Goal: Task Accomplishment & Management: Manage account settings

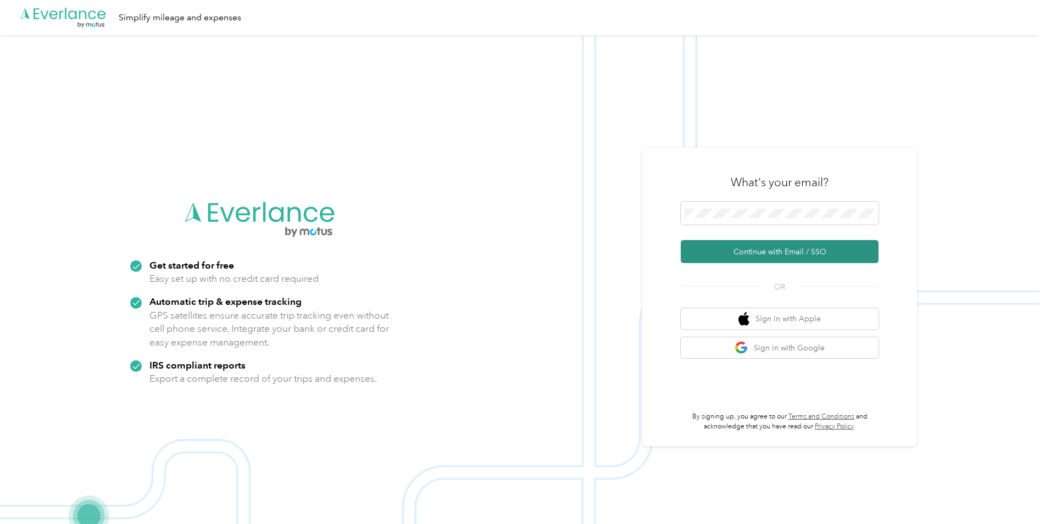
click at [767, 249] on button "Continue with Email / SSO" at bounding box center [780, 251] width 198 height 23
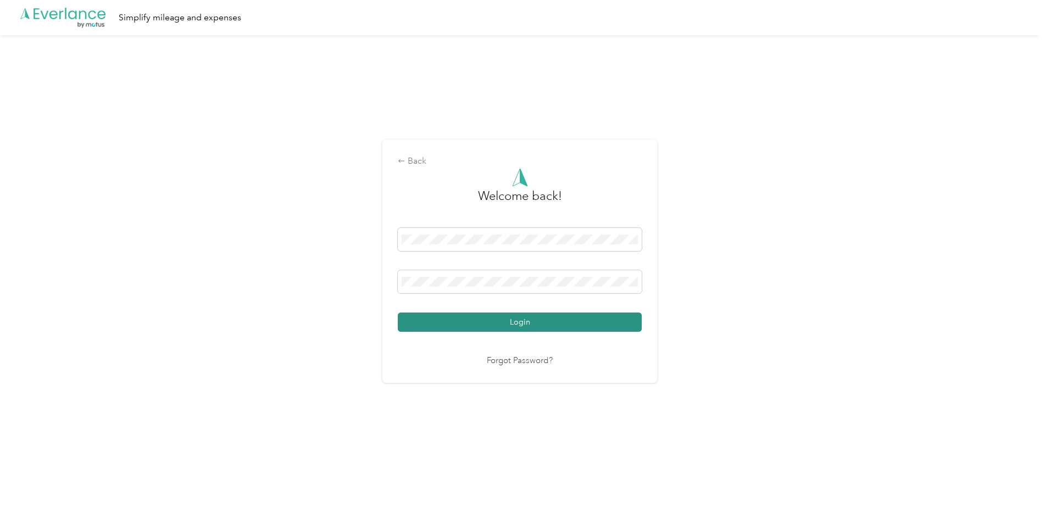
click at [511, 321] on button "Login" at bounding box center [520, 322] width 244 height 19
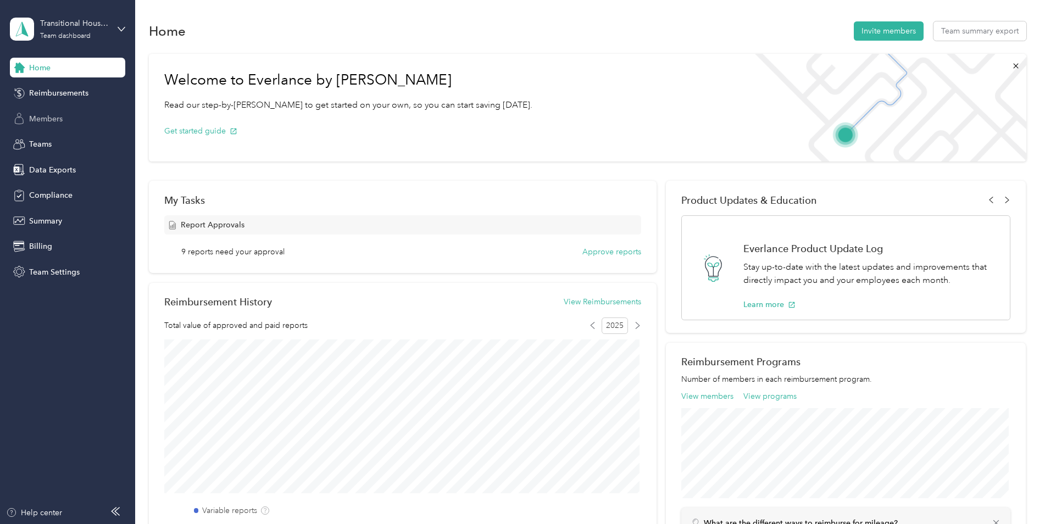
click at [43, 120] on span "Members" at bounding box center [46, 119] width 34 height 12
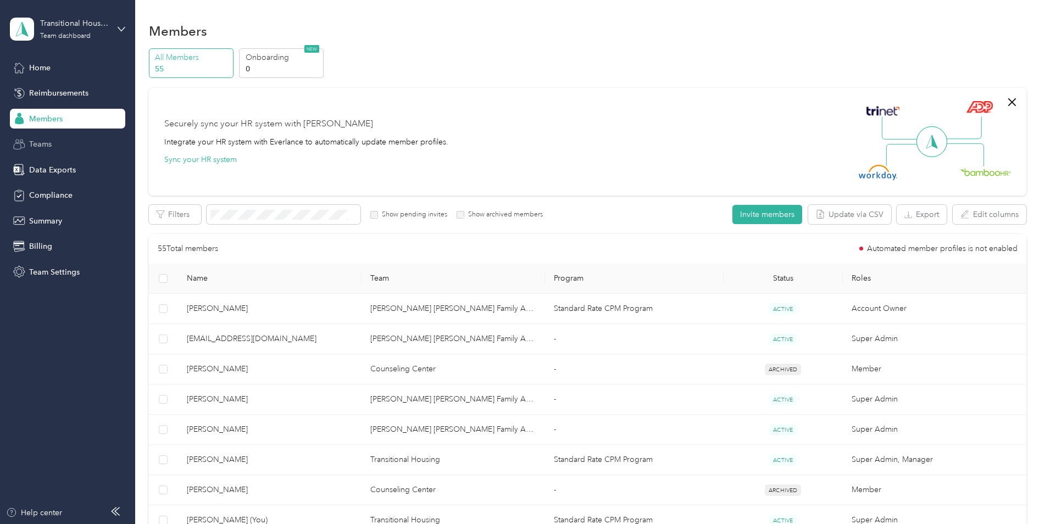
click at [47, 142] on span "Teams" at bounding box center [40, 144] width 23 height 12
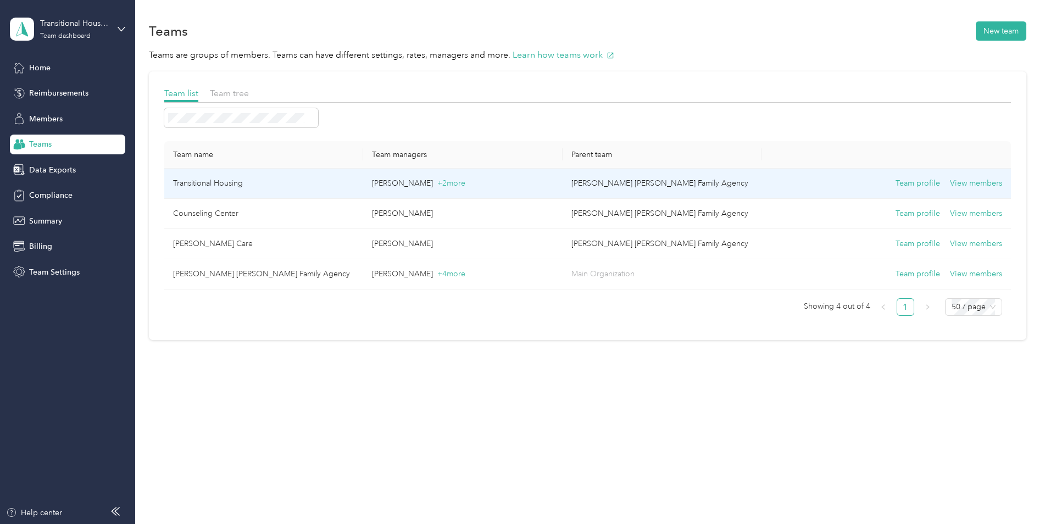
click at [261, 177] on td "Transitional Housing" at bounding box center [263, 184] width 199 height 30
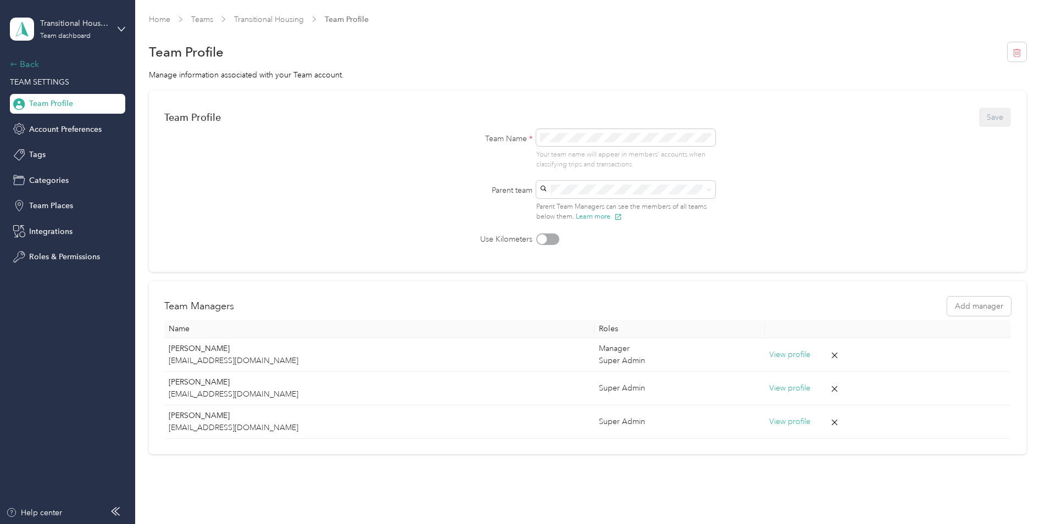
click at [18, 62] on div "Back" at bounding box center [65, 64] width 110 height 13
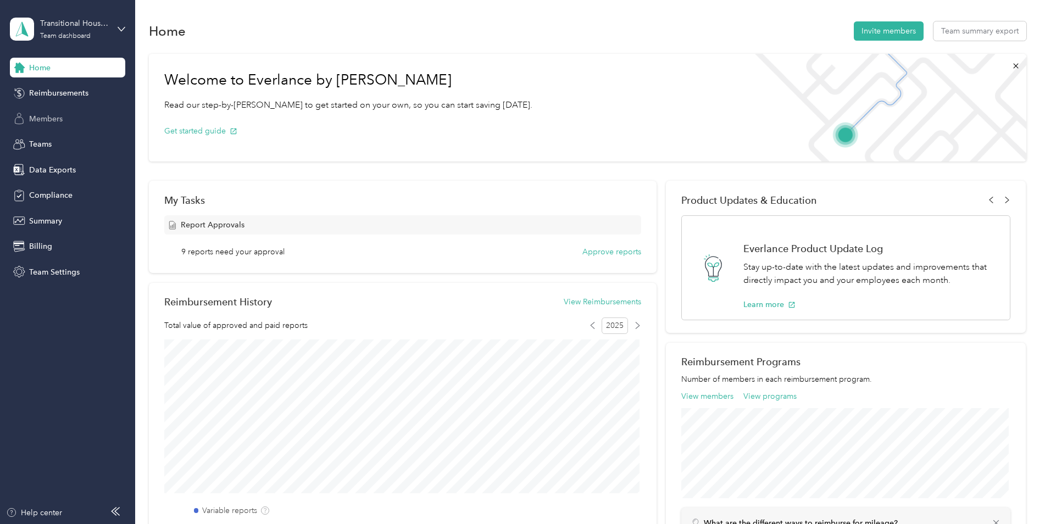
click at [49, 120] on span "Members" at bounding box center [46, 119] width 34 height 12
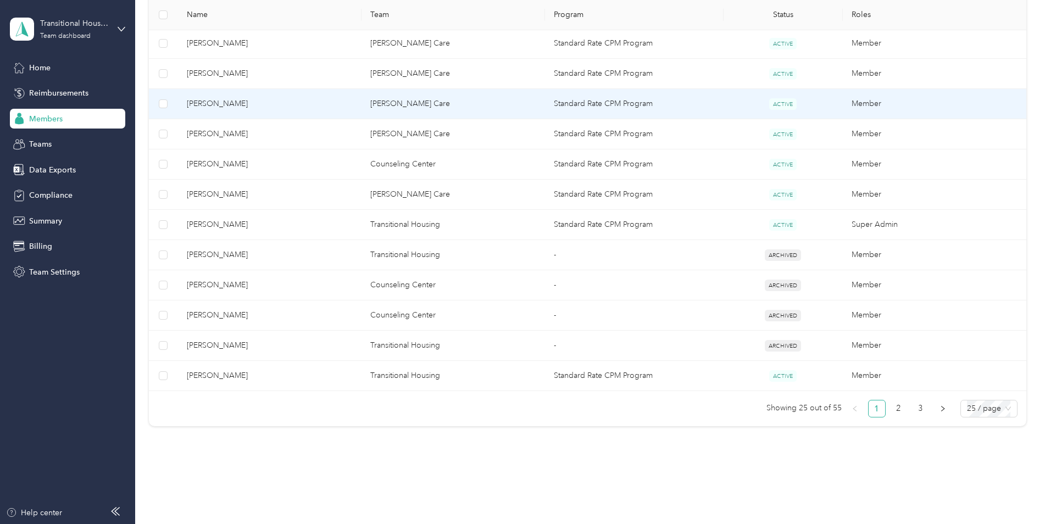
scroll to position [659, 0]
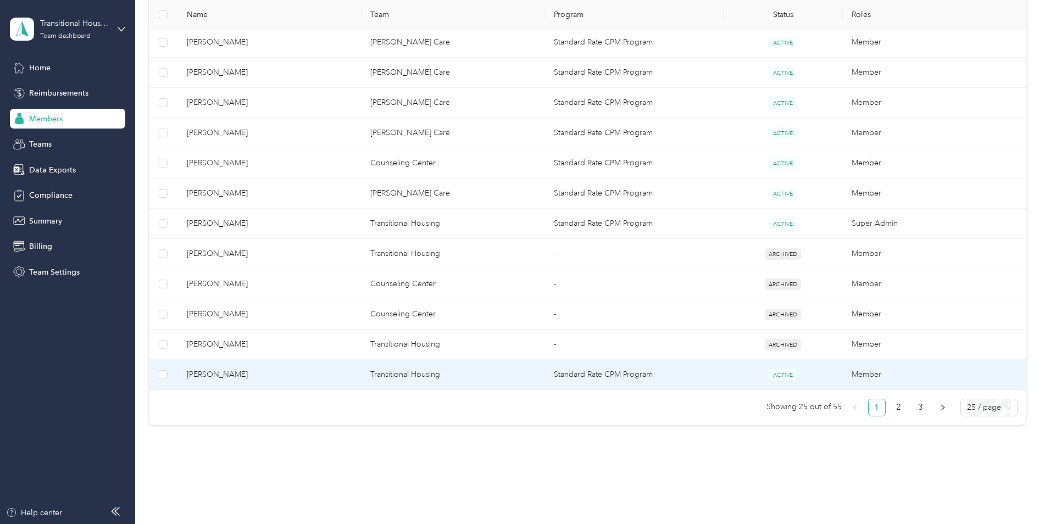
click at [612, 377] on td "Standard Rate CPM Program" at bounding box center [634, 375] width 179 height 30
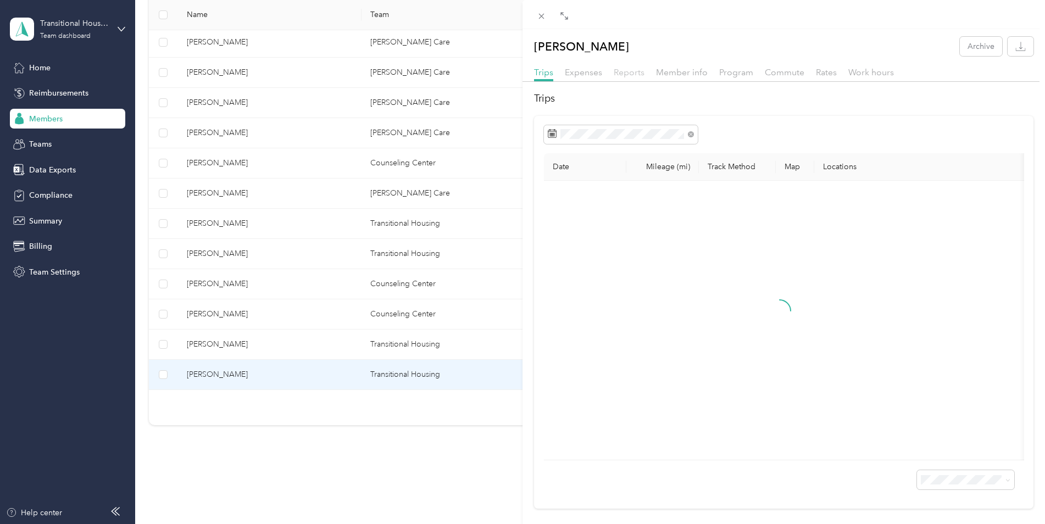
click at [625, 71] on span "Reports" at bounding box center [629, 72] width 31 height 10
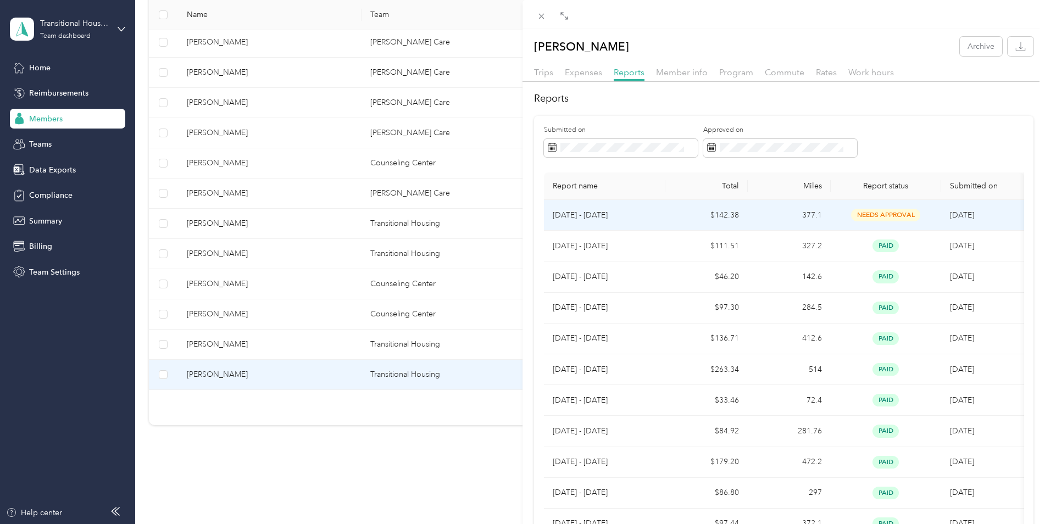
click at [708, 218] on td "$142.38" at bounding box center [706, 215] width 83 height 31
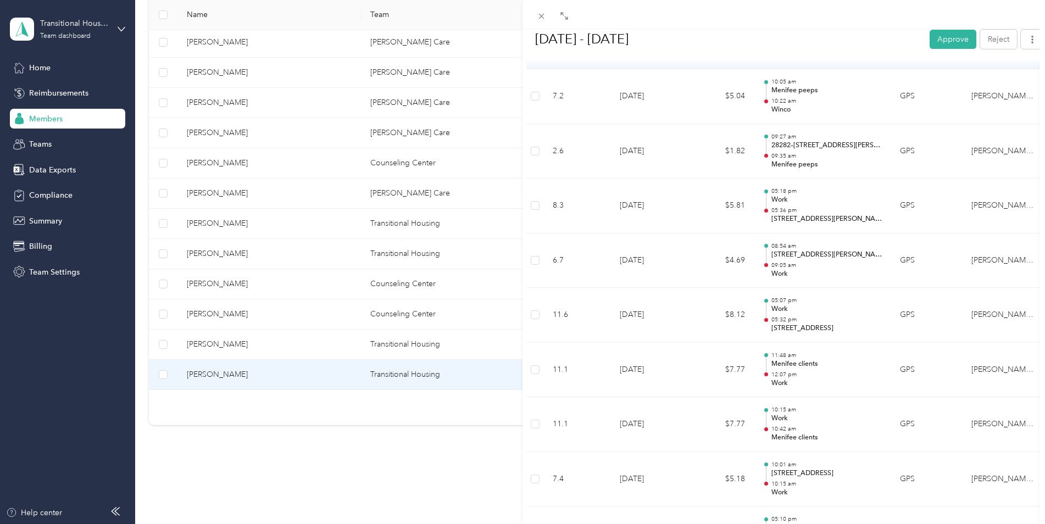
scroll to position [989, 0]
click at [943, 34] on button "Approve" at bounding box center [952, 38] width 47 height 19
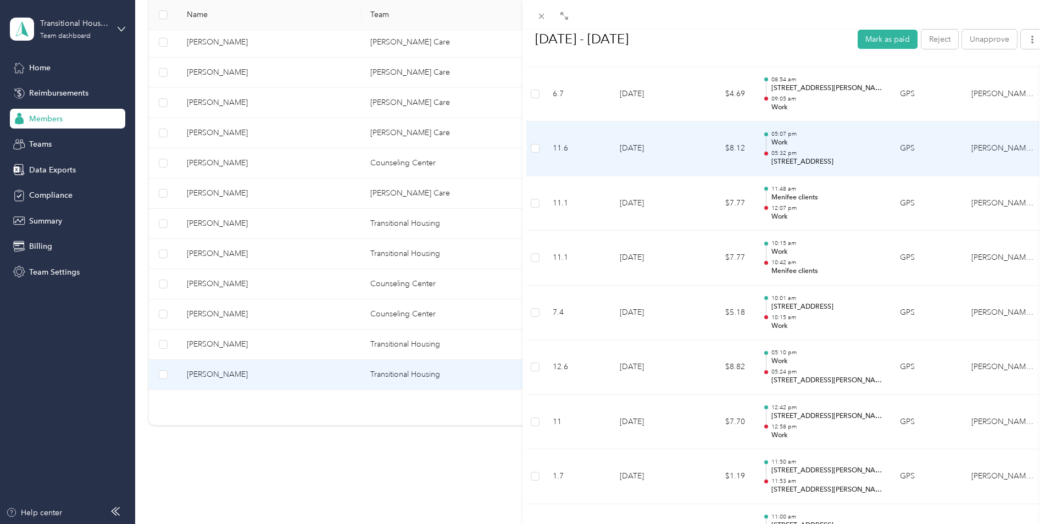
scroll to position [1263, 0]
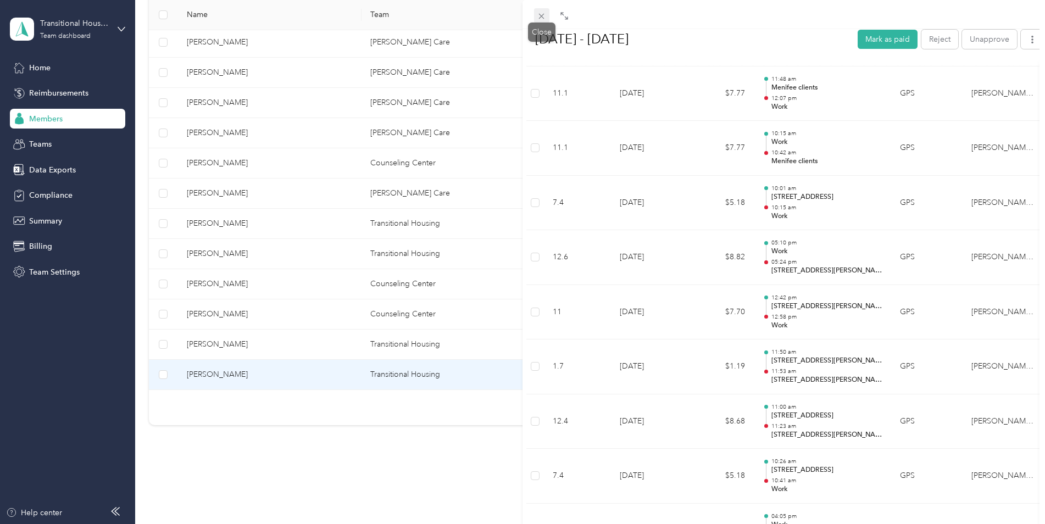
click at [543, 19] on icon at bounding box center [541, 16] width 9 height 9
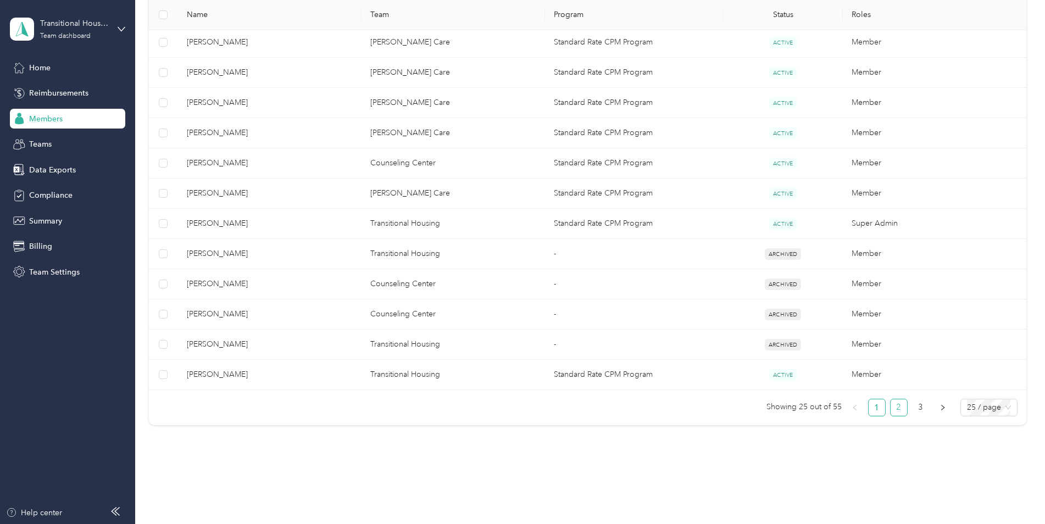
click at [902, 413] on link "2" at bounding box center [898, 407] width 16 height 16
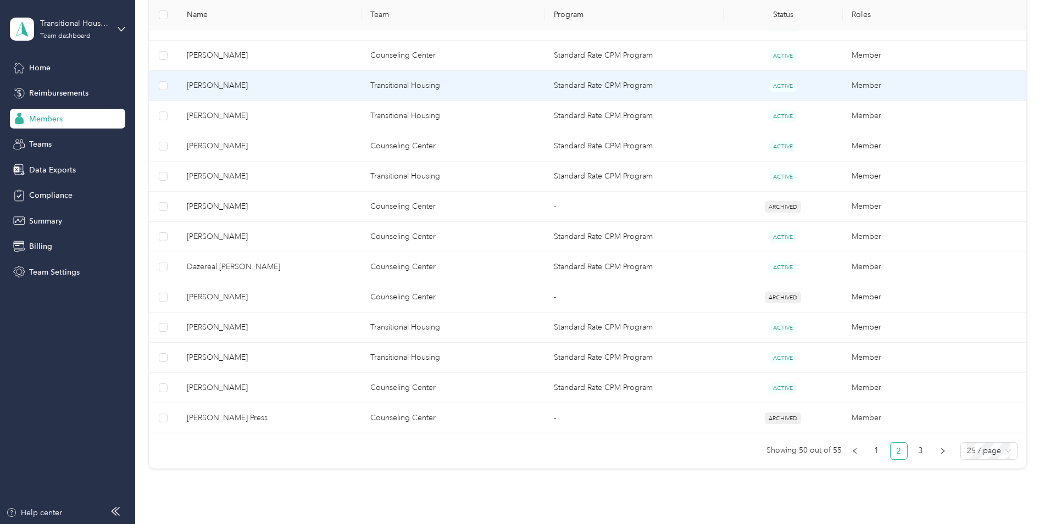
scroll to position [659, 0]
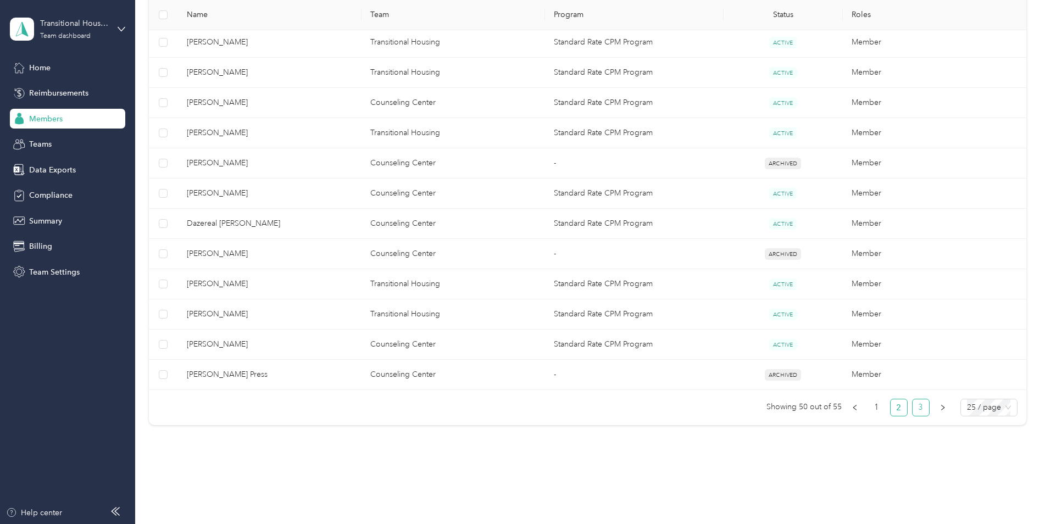
click at [915, 409] on link "3" at bounding box center [920, 407] width 16 height 16
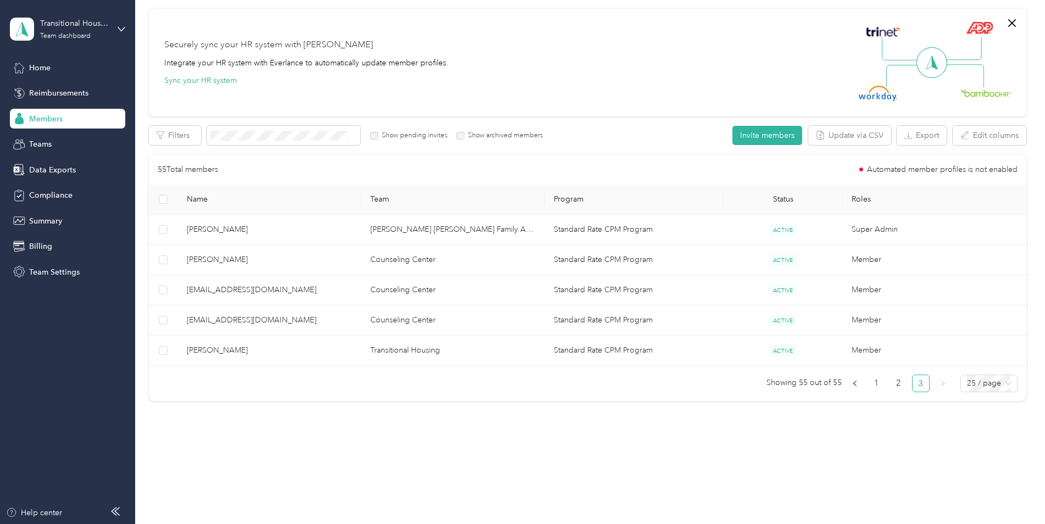
scroll to position [79, 0]
click at [874, 385] on link "1" at bounding box center [876, 383] width 16 height 16
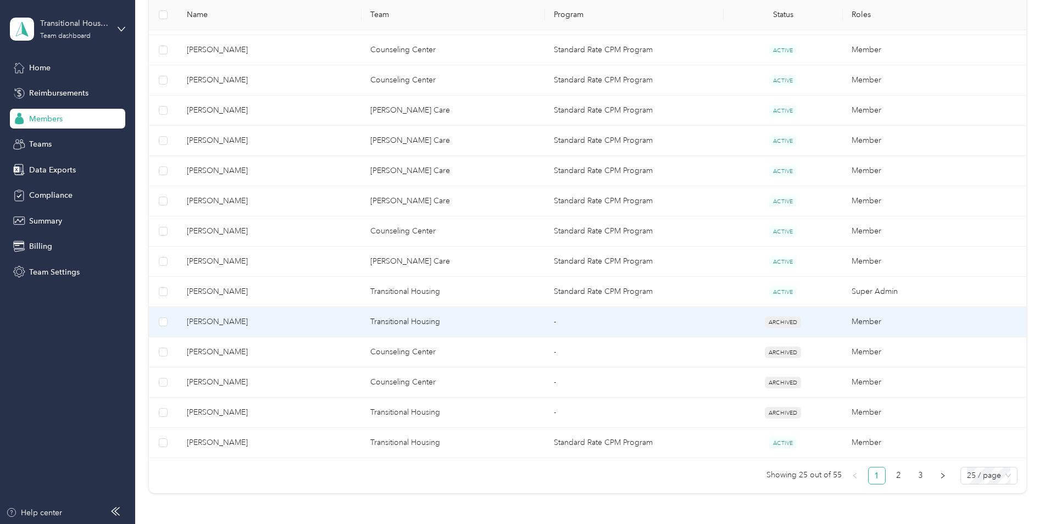
scroll to position [628, 0]
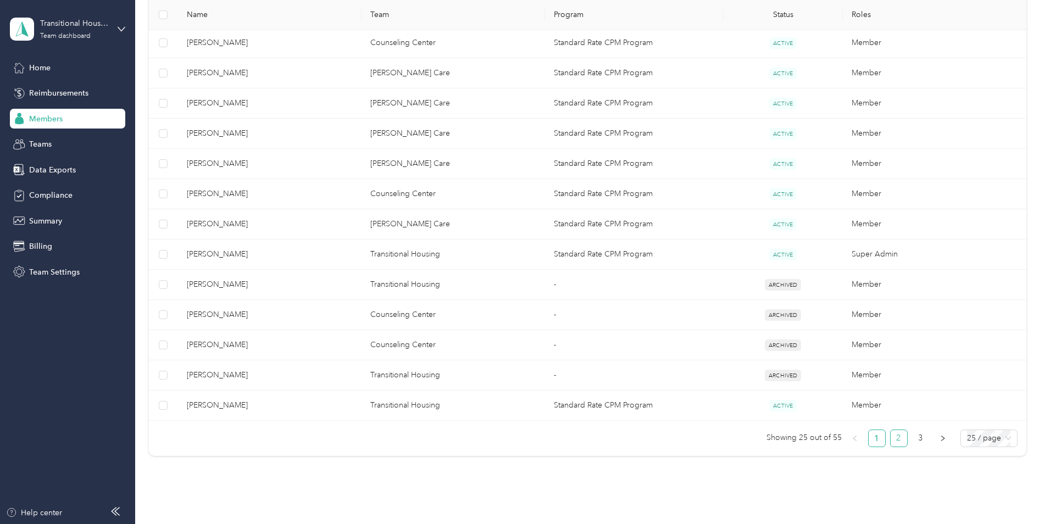
click at [894, 441] on link "2" at bounding box center [898, 438] width 16 height 16
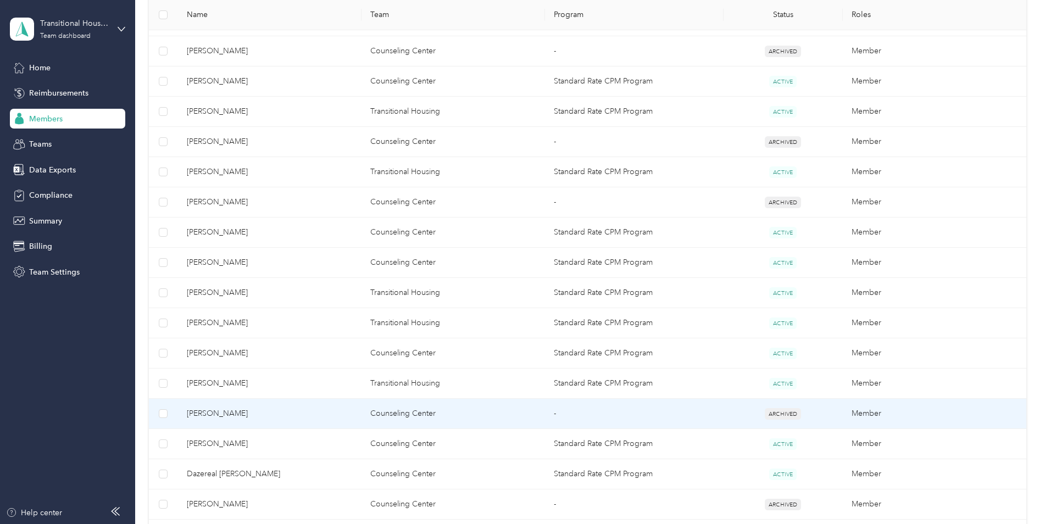
scroll to position [354, 0]
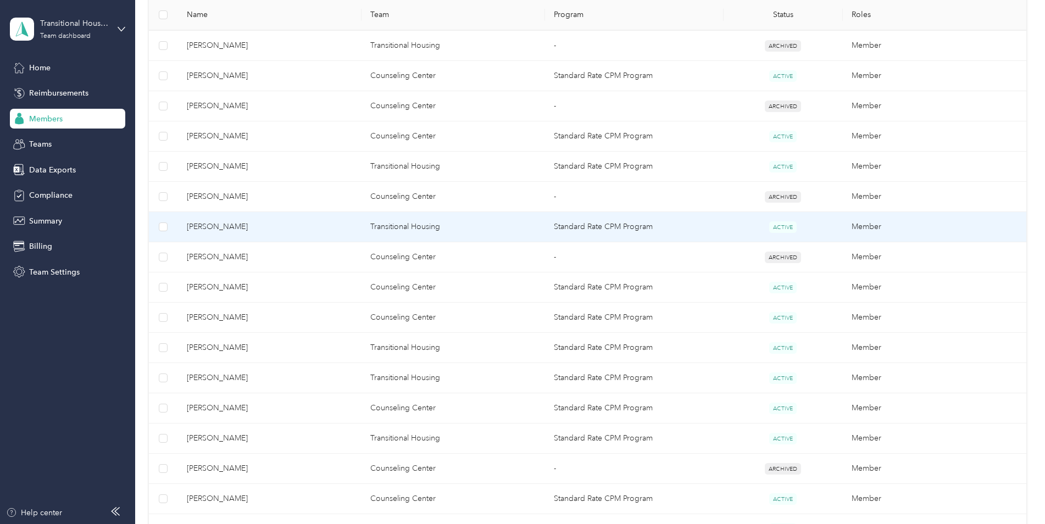
click at [638, 224] on td "Standard Rate CPM Program" at bounding box center [634, 227] width 179 height 30
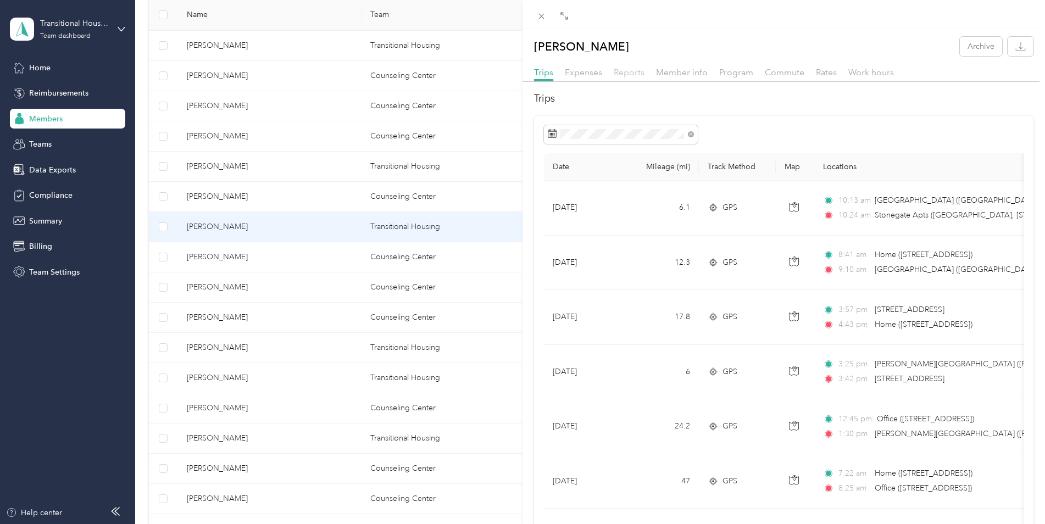
click at [625, 74] on span "Reports" at bounding box center [629, 72] width 31 height 10
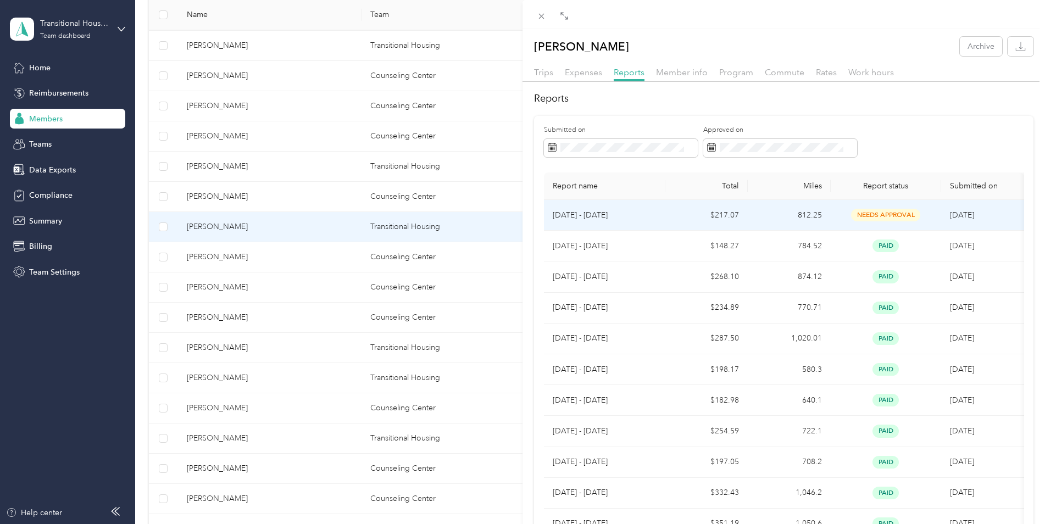
click at [723, 216] on td "$217.07" at bounding box center [706, 215] width 83 height 31
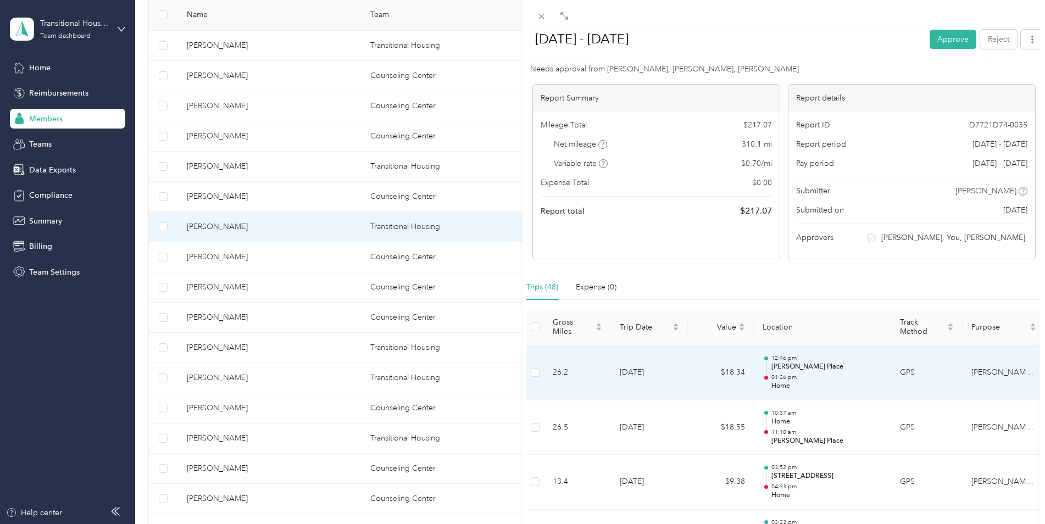
scroll to position [110, 0]
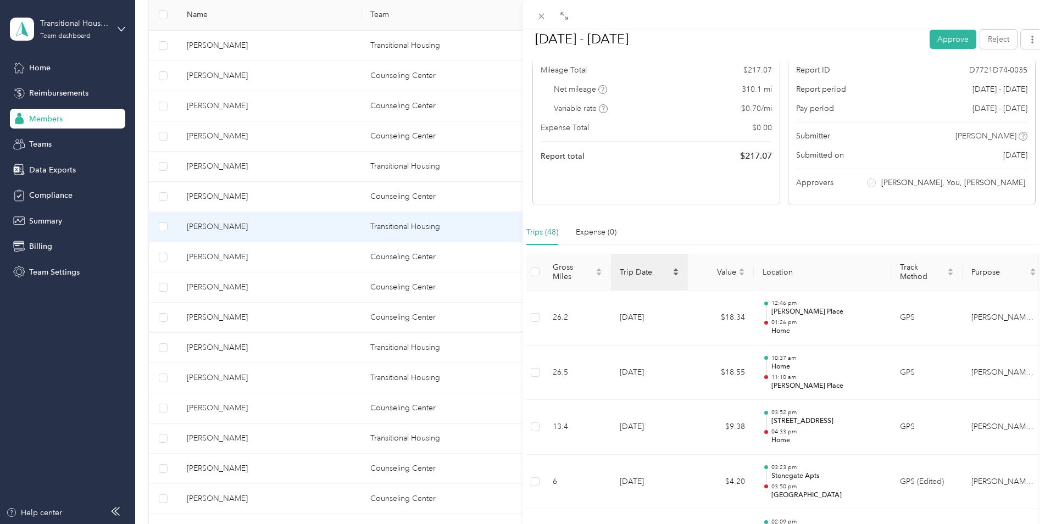
click at [674, 272] on icon "caret-down" at bounding box center [675, 274] width 7 height 7
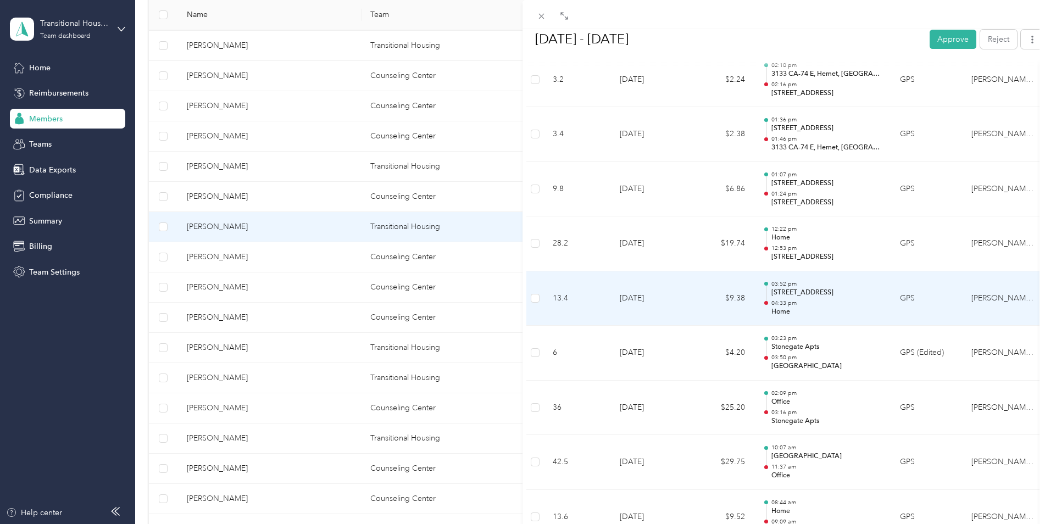
scroll to position [2527, 0]
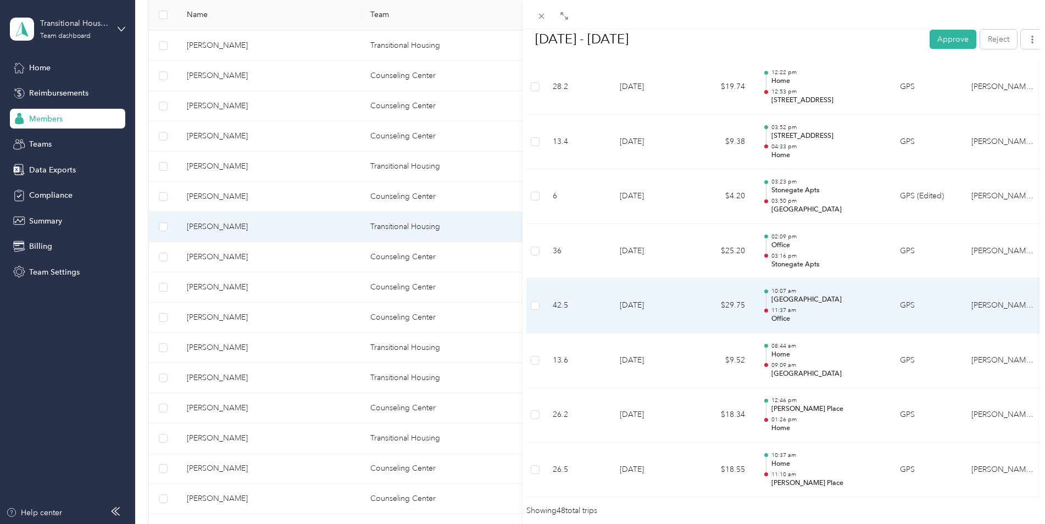
click at [797, 304] on p "[GEOGRAPHIC_DATA]" at bounding box center [826, 300] width 111 height 10
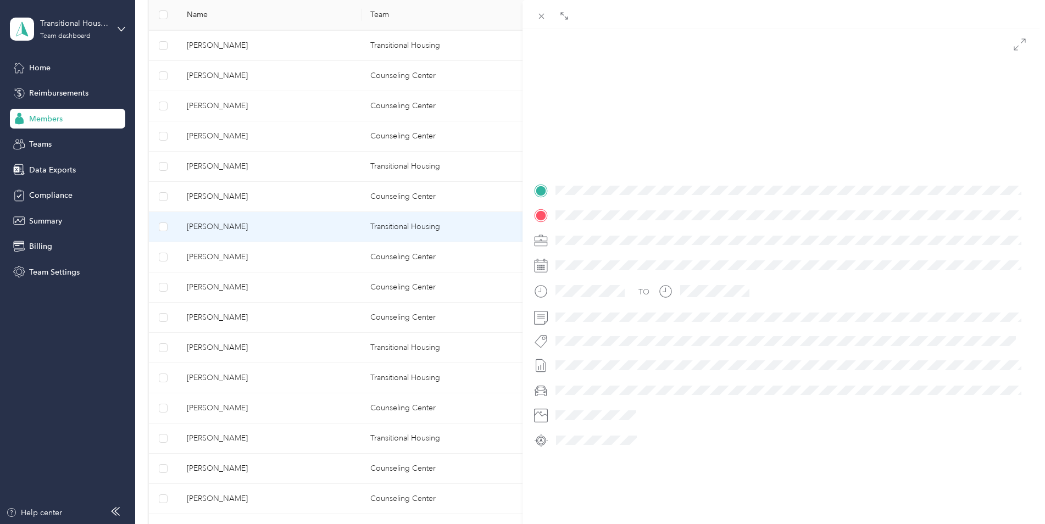
scroll to position [110, 0]
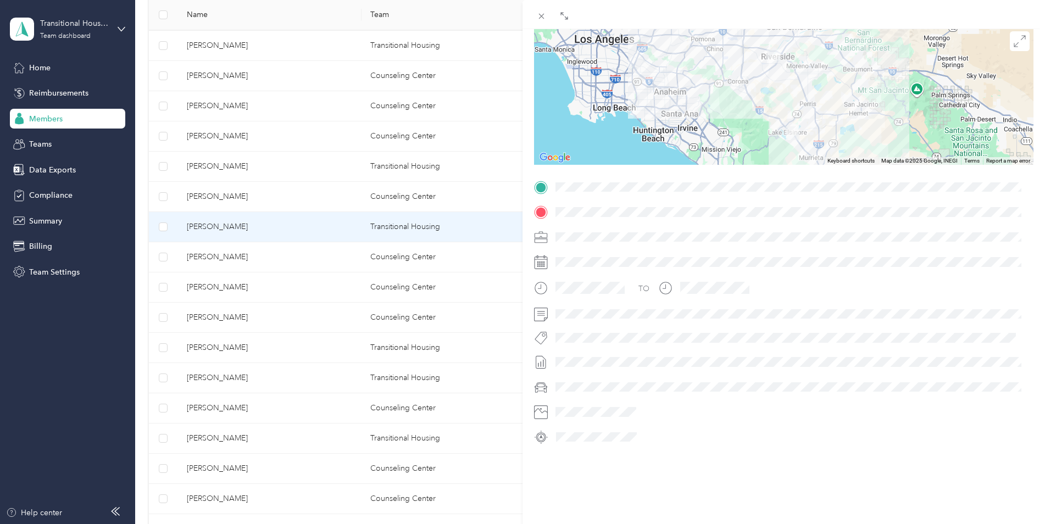
click at [766, 55] on div at bounding box center [783, 95] width 499 height 137
click at [1014, 38] on icon at bounding box center [1019, 41] width 12 height 12
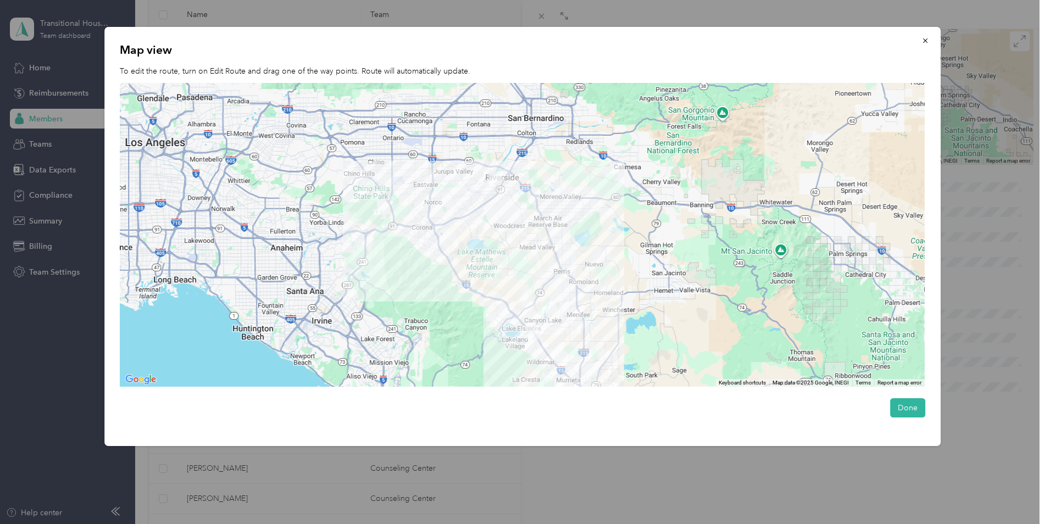
drag, startPoint x: 500, startPoint y: 169, endPoint x: 492, endPoint y: 192, distance: 25.0
click at [492, 192] on div at bounding box center [522, 235] width 805 height 304
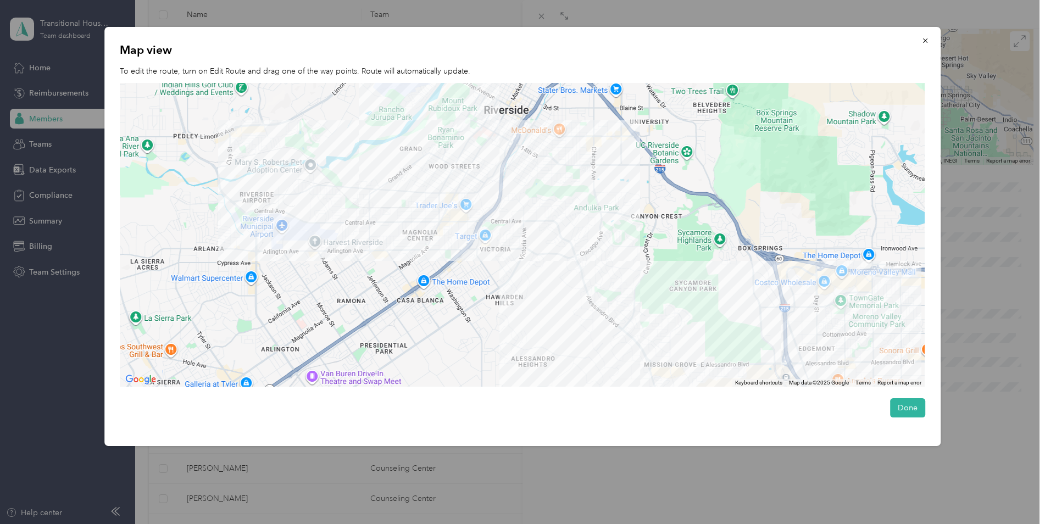
drag, startPoint x: 476, startPoint y: 118, endPoint x: 463, endPoint y: 200, distance: 84.1
click at [463, 200] on div at bounding box center [522, 235] width 805 height 304
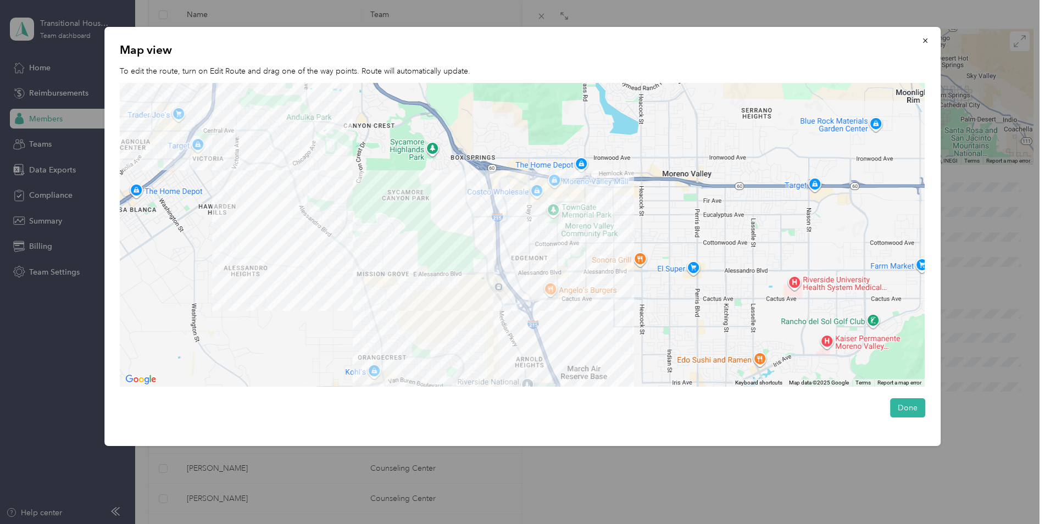
drag, startPoint x: 811, startPoint y: 307, endPoint x: 523, endPoint y: 215, distance: 302.1
click at [523, 215] on div at bounding box center [522, 235] width 805 height 304
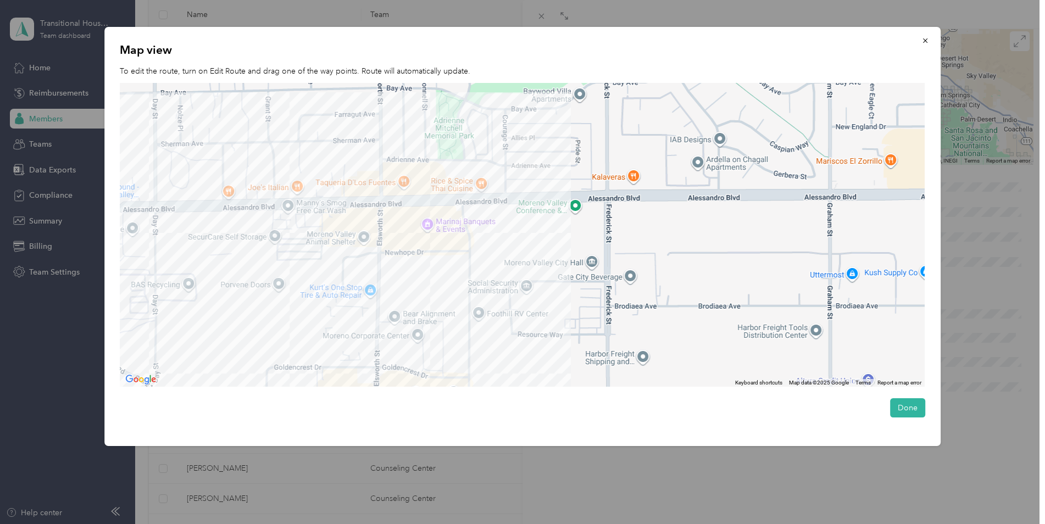
drag, startPoint x: 531, startPoint y: 309, endPoint x: 530, endPoint y: 161, distance: 148.3
click at [530, 161] on div at bounding box center [522, 235] width 805 height 304
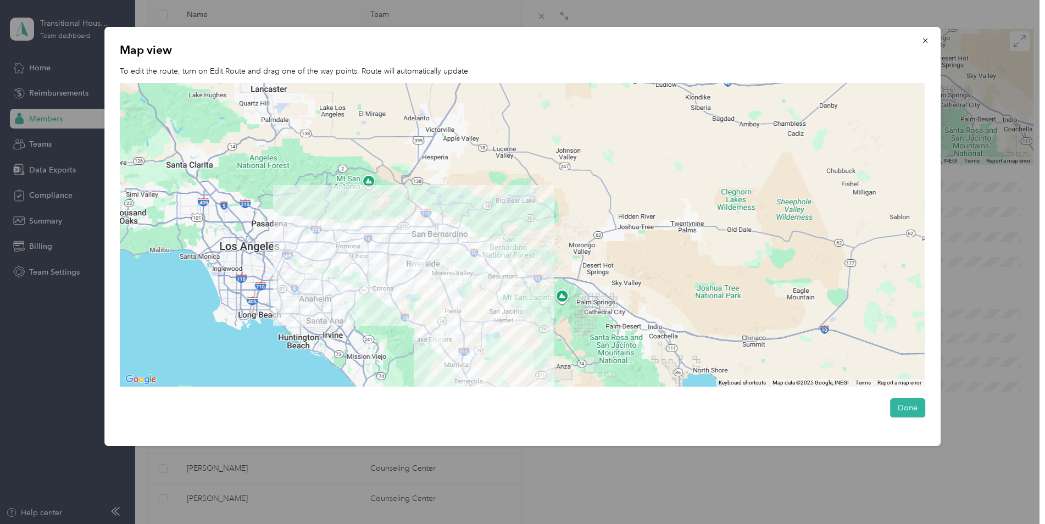
drag, startPoint x: 382, startPoint y: 302, endPoint x: 439, endPoint y: 283, distance: 59.6
click at [439, 283] on div at bounding box center [522, 235] width 805 height 304
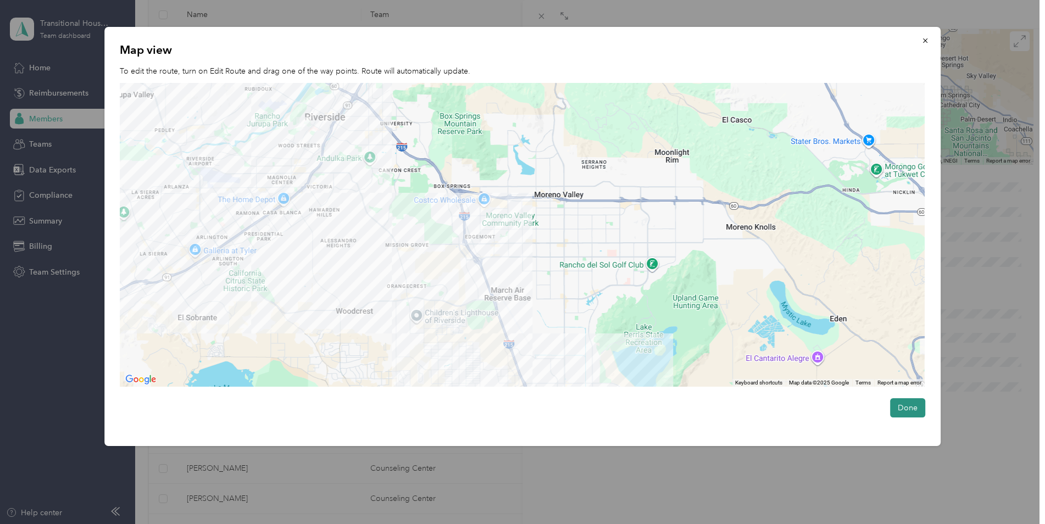
click at [906, 412] on button "Done" at bounding box center [907, 407] width 35 height 19
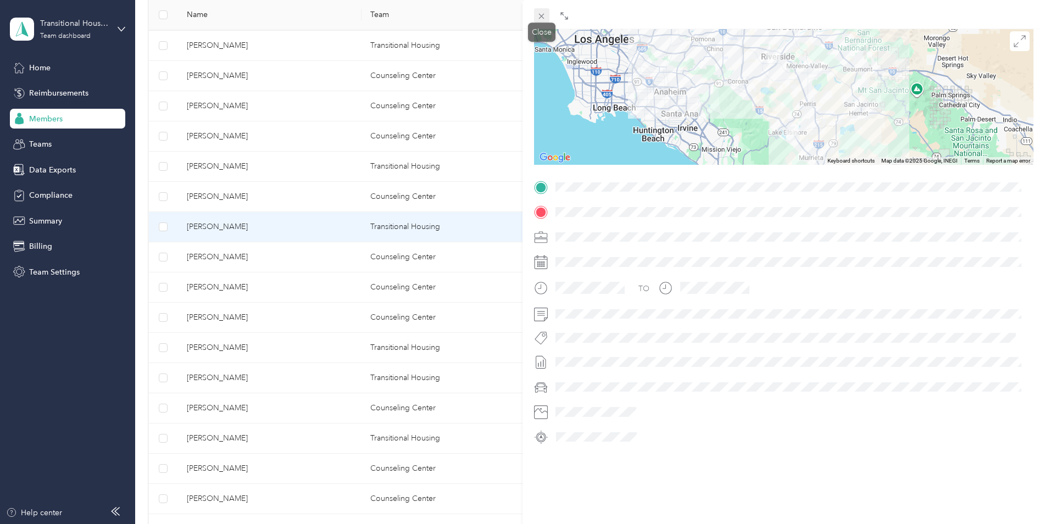
click at [537, 19] on icon at bounding box center [541, 16] width 9 height 9
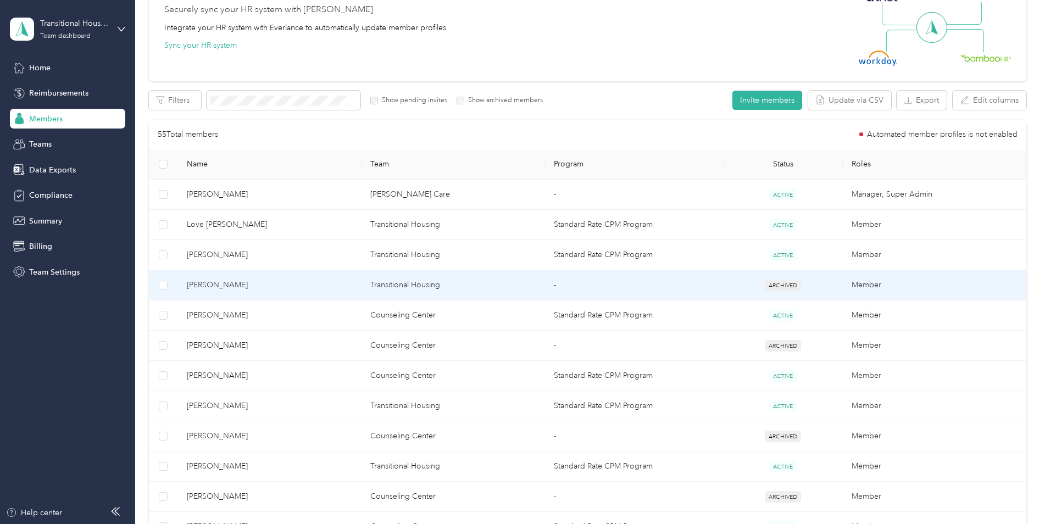
scroll to position [134, 0]
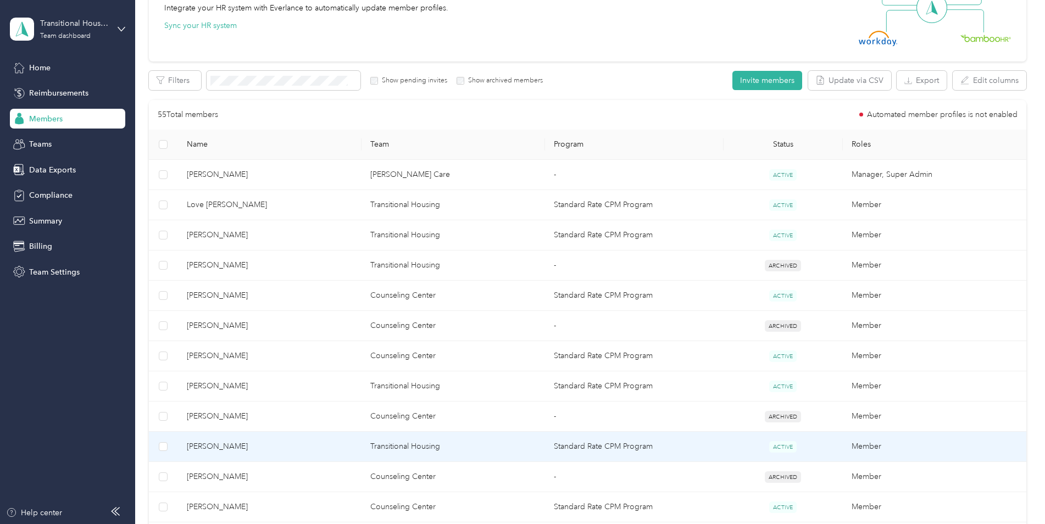
click at [570, 441] on td "Standard Rate CPM Program" at bounding box center [634, 447] width 179 height 30
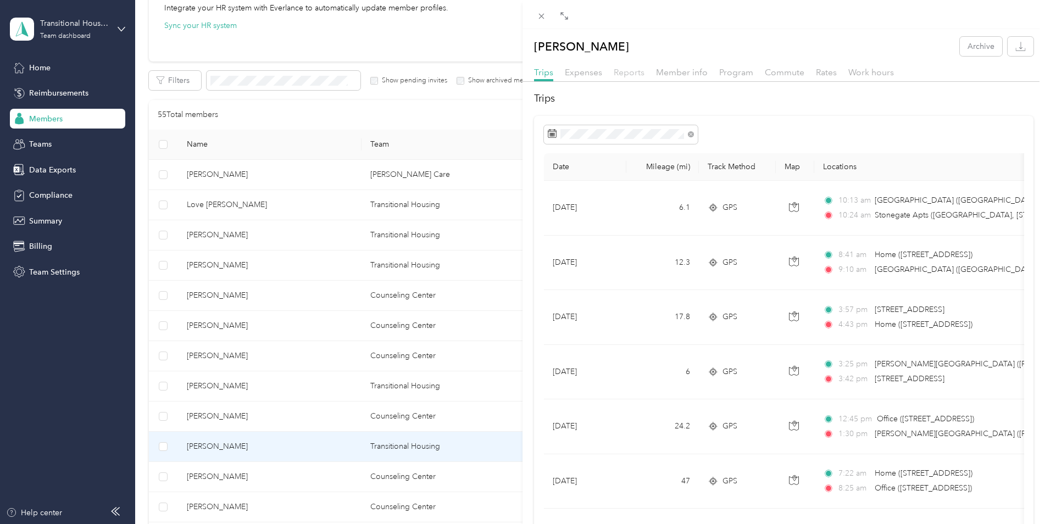
click at [627, 71] on span "Reports" at bounding box center [629, 72] width 31 height 10
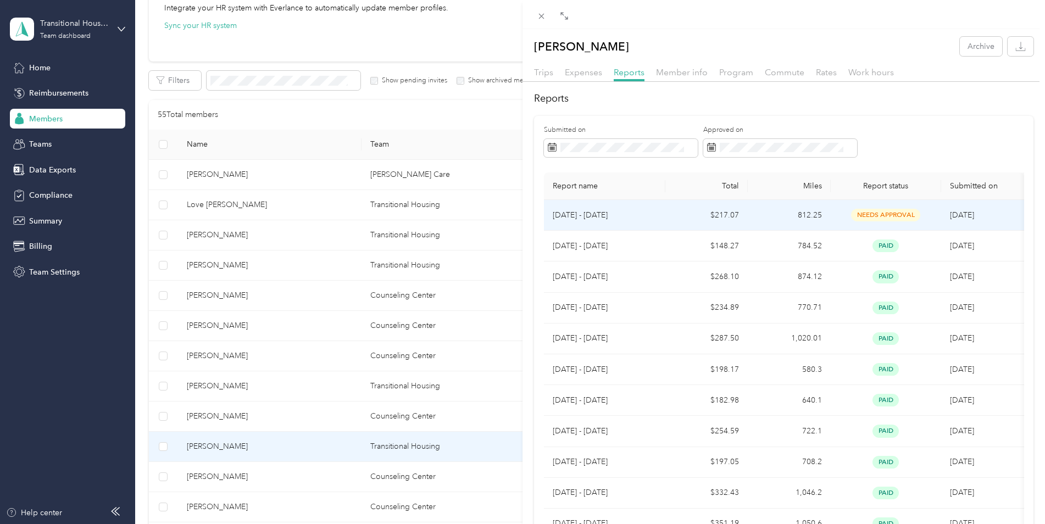
click at [784, 214] on td "812.25" at bounding box center [789, 215] width 83 height 31
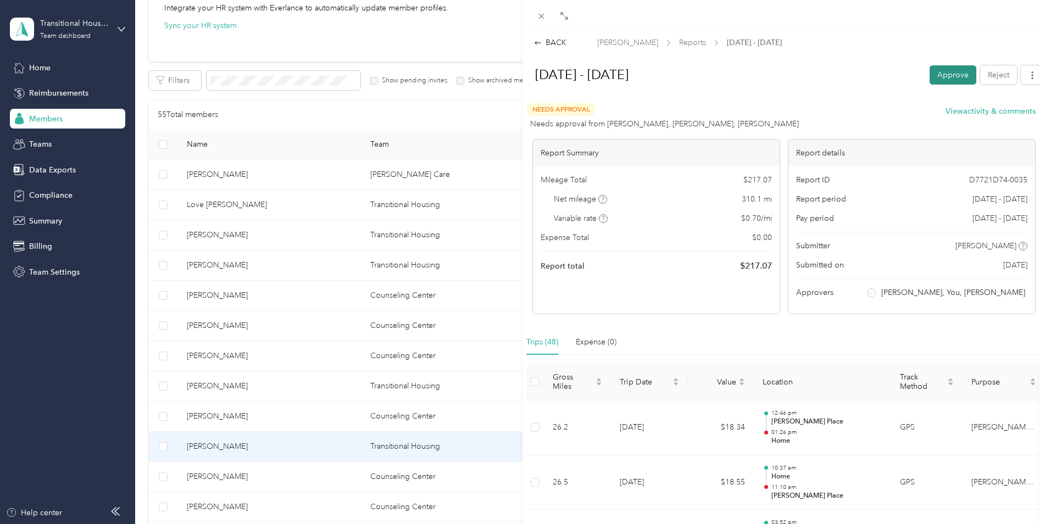
click at [946, 73] on button "Approve" at bounding box center [952, 74] width 47 height 19
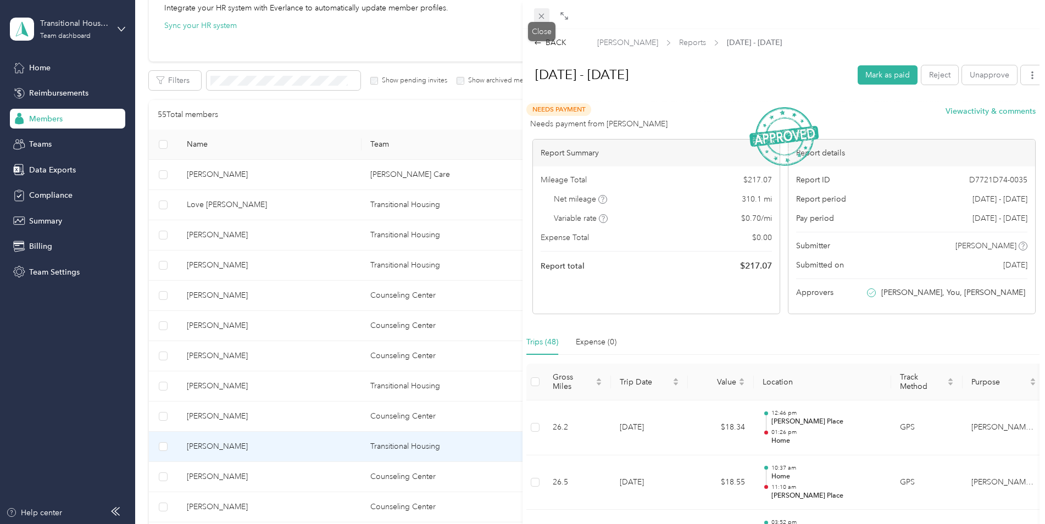
click at [545, 17] on icon at bounding box center [541, 16] width 9 height 9
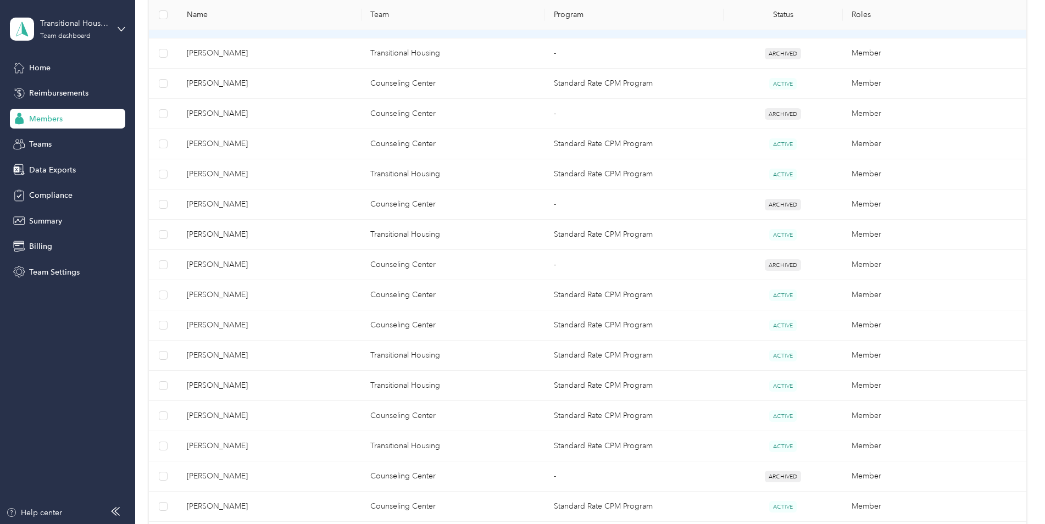
scroll to position [354, 0]
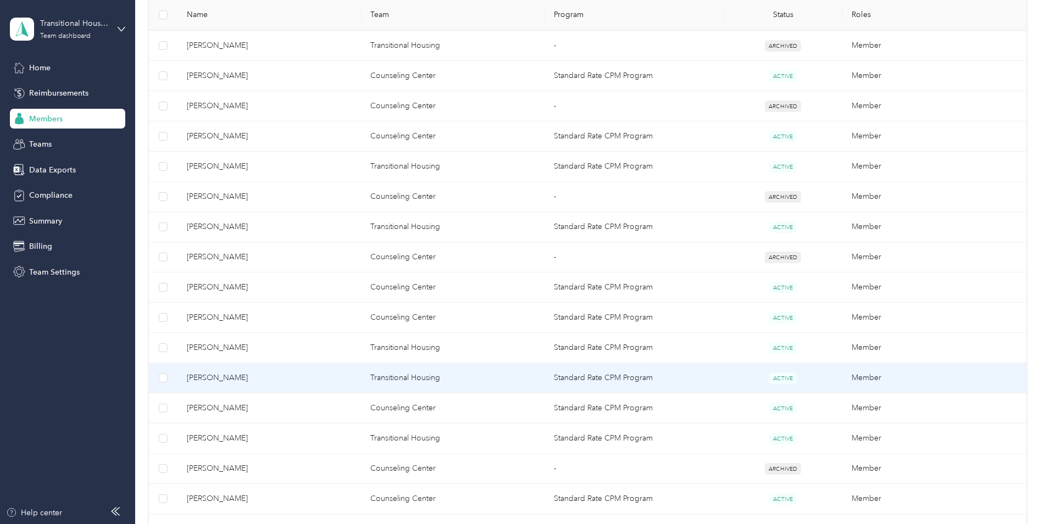
click at [495, 381] on td "Transitional Housing" at bounding box center [452, 378] width 183 height 30
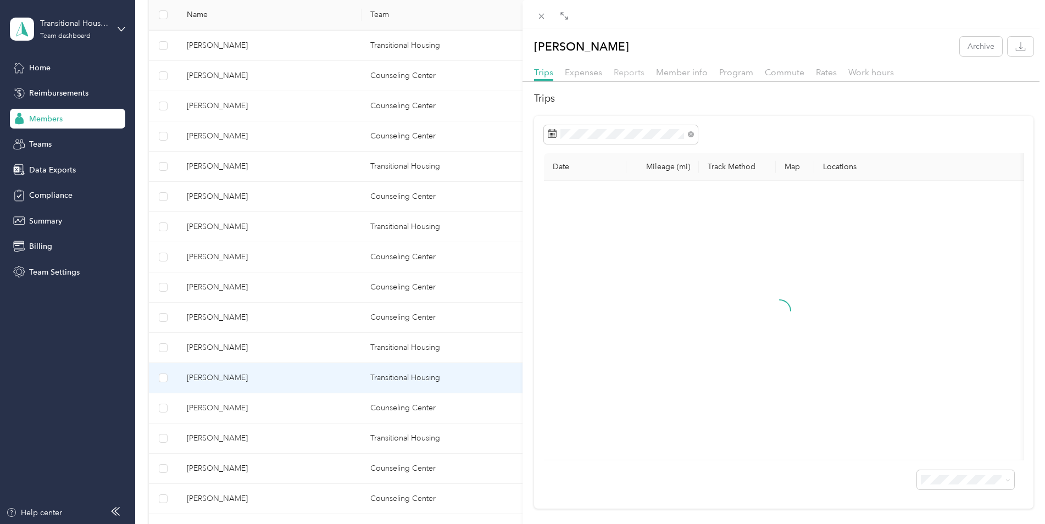
click at [629, 73] on span "Reports" at bounding box center [629, 72] width 31 height 10
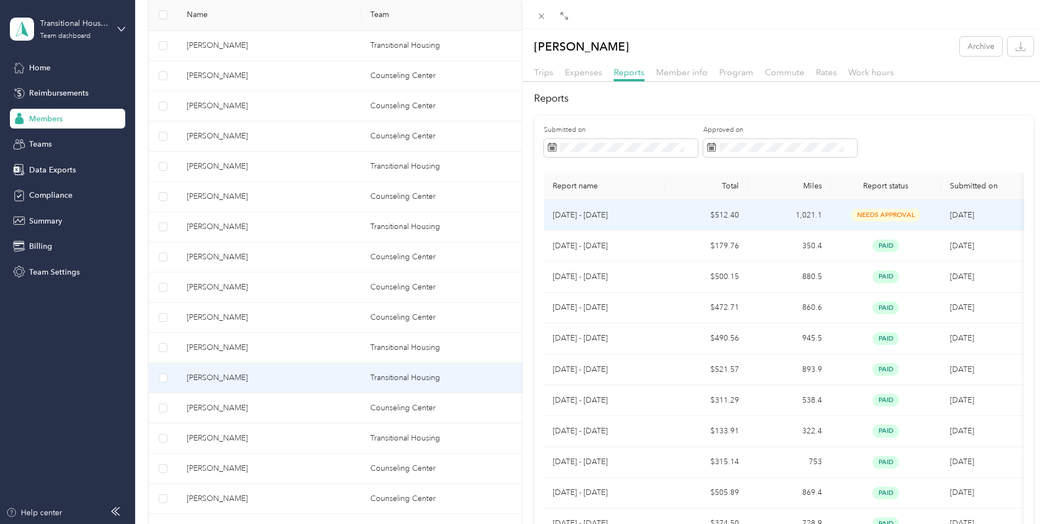
click at [729, 215] on td "$512.40" at bounding box center [706, 215] width 83 height 31
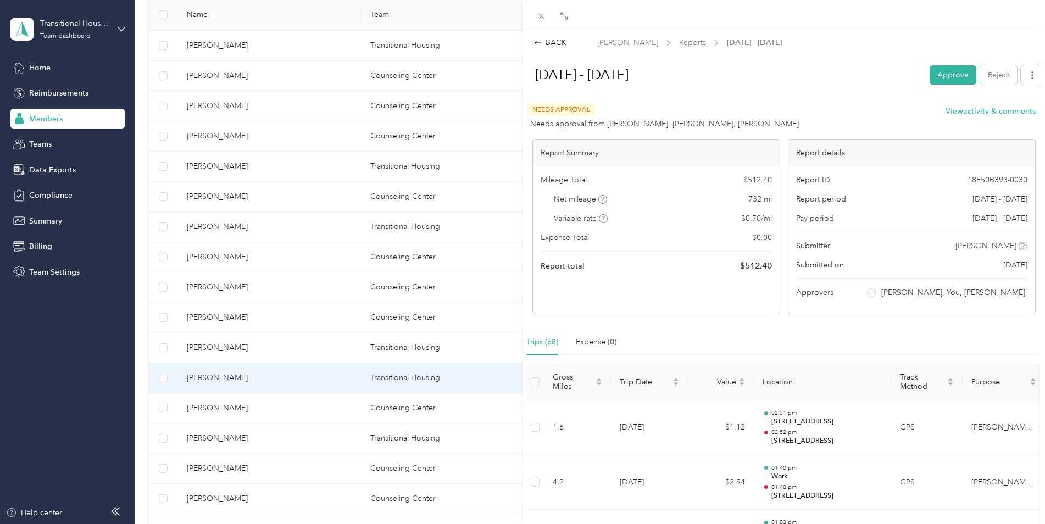
scroll to position [110, 0]
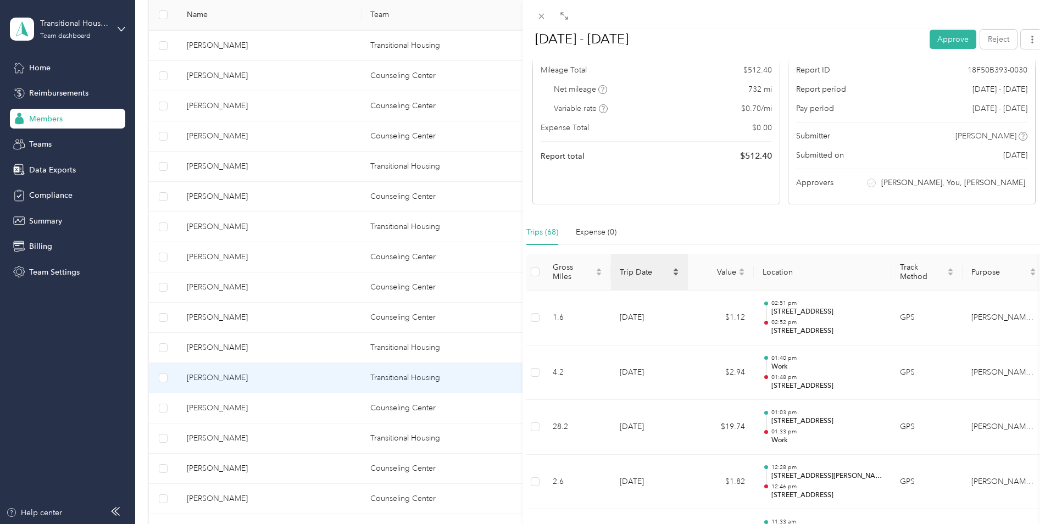
click at [654, 270] on span "Trip Date" at bounding box center [645, 272] width 51 height 9
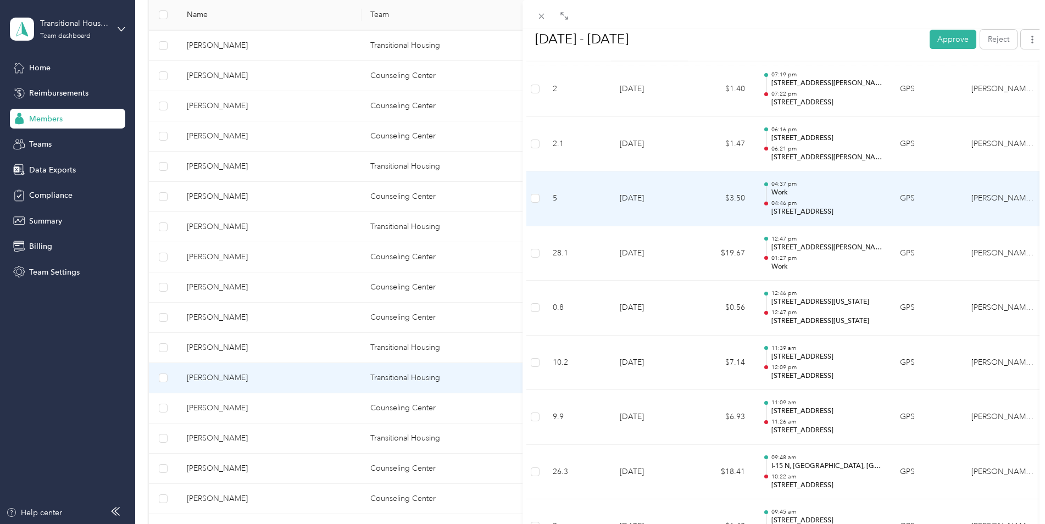
scroll to position [275, 0]
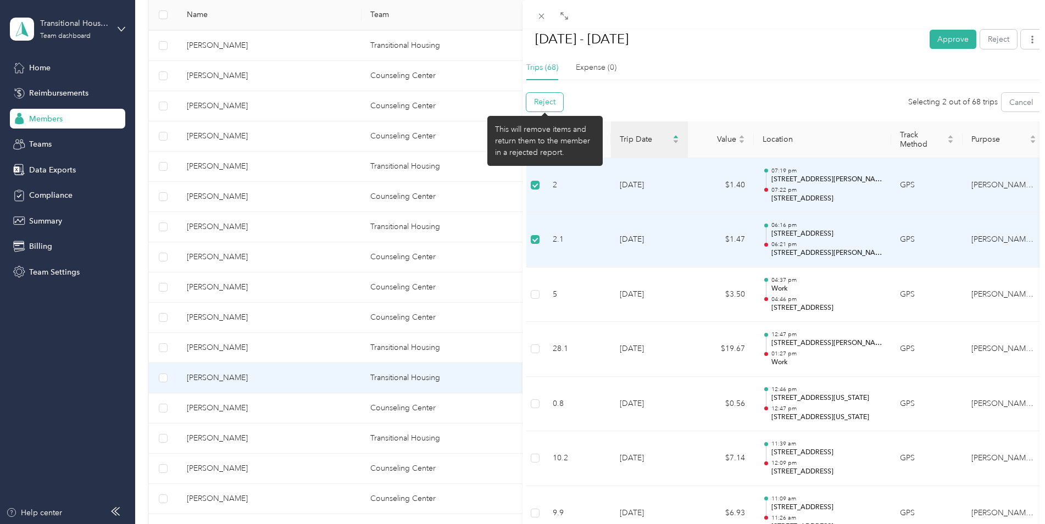
click at [552, 102] on button "Reject" at bounding box center [544, 102] width 37 height 19
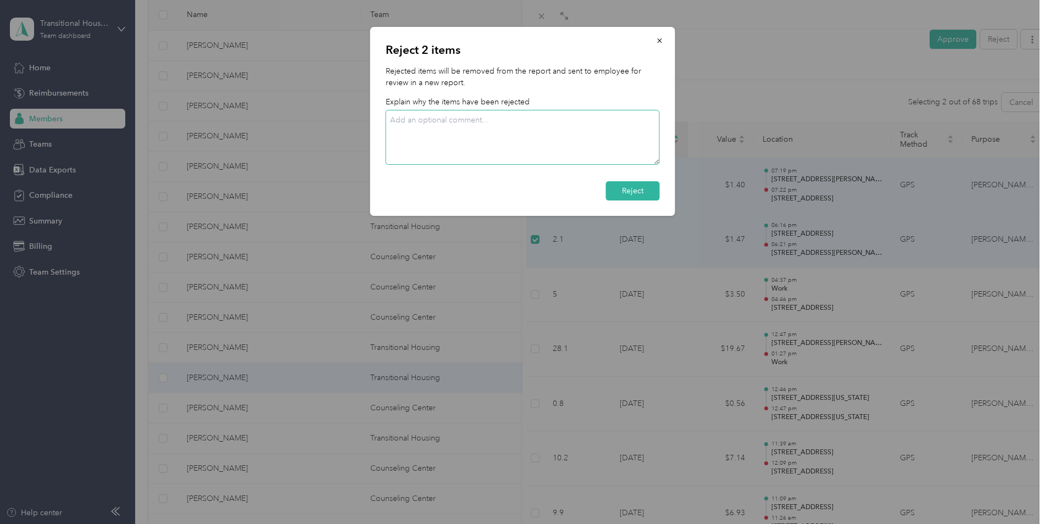
click at [536, 142] on textarea at bounding box center [523, 137] width 274 height 55
type textarea "Mileage after clock-out time, please change to personal if personal."
click at [639, 192] on button "Reject" at bounding box center [633, 190] width 54 height 19
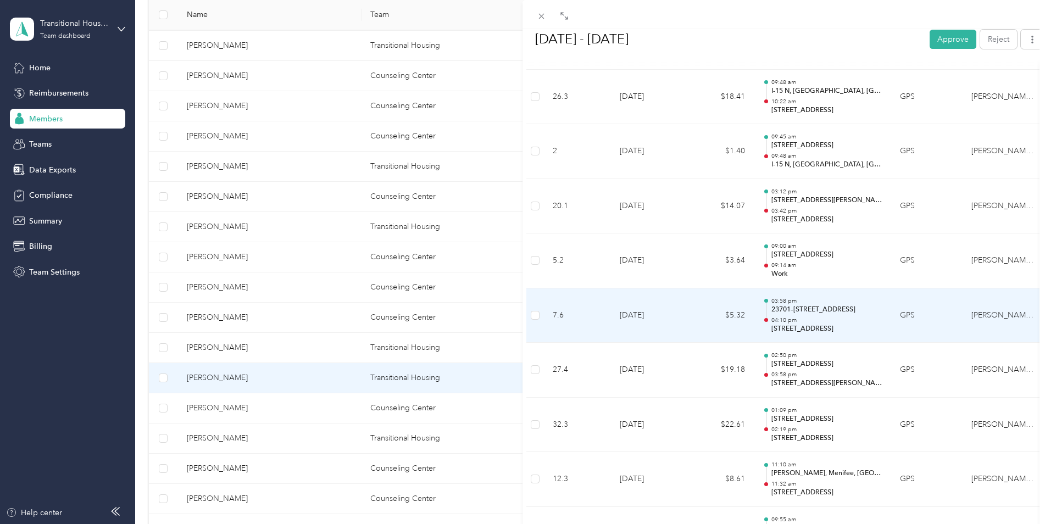
scroll to position [549, 0]
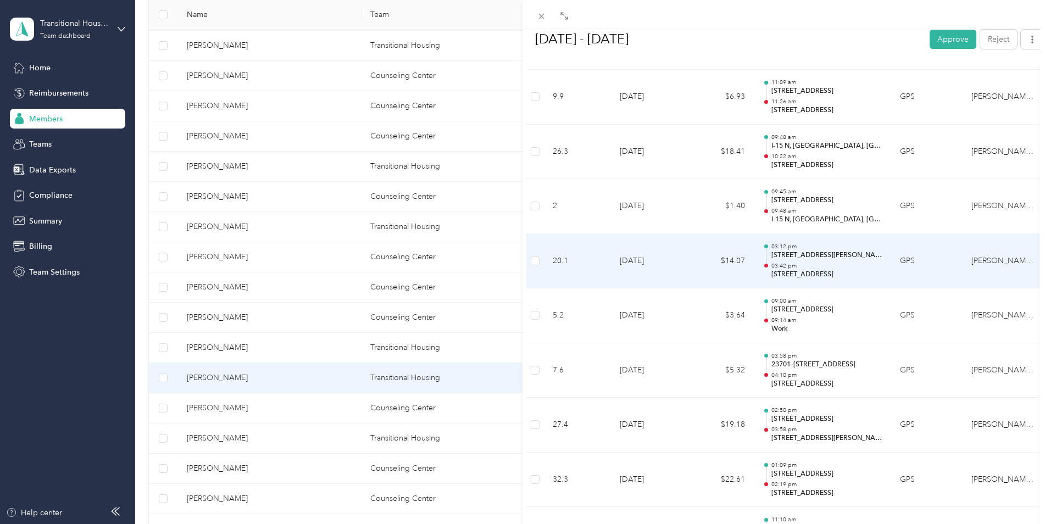
click at [837, 255] on p "[STREET_ADDRESS][PERSON_NAME]" at bounding box center [826, 255] width 111 height 10
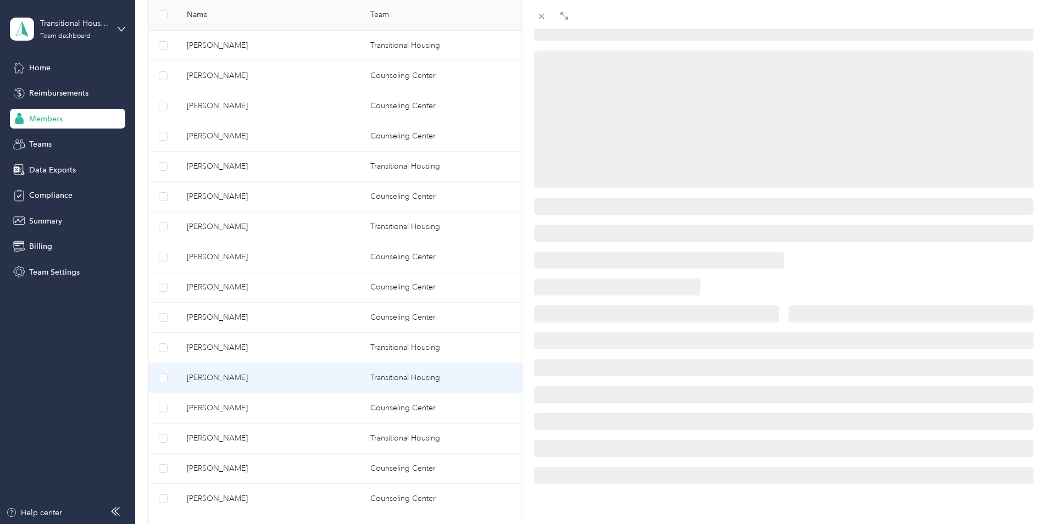
scroll to position [110, 0]
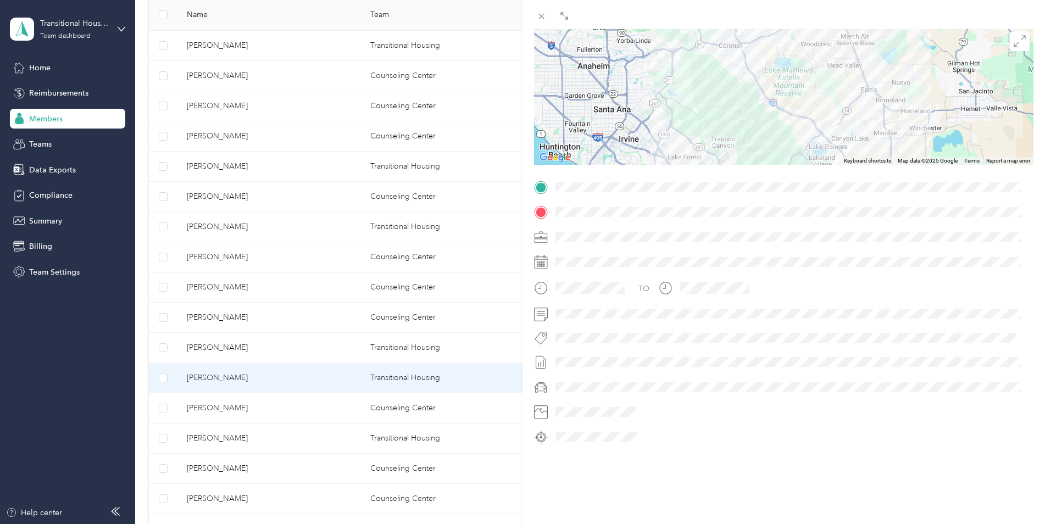
click at [767, 113] on div at bounding box center [783, 95] width 499 height 137
click at [1013, 35] on icon at bounding box center [1019, 41] width 12 height 12
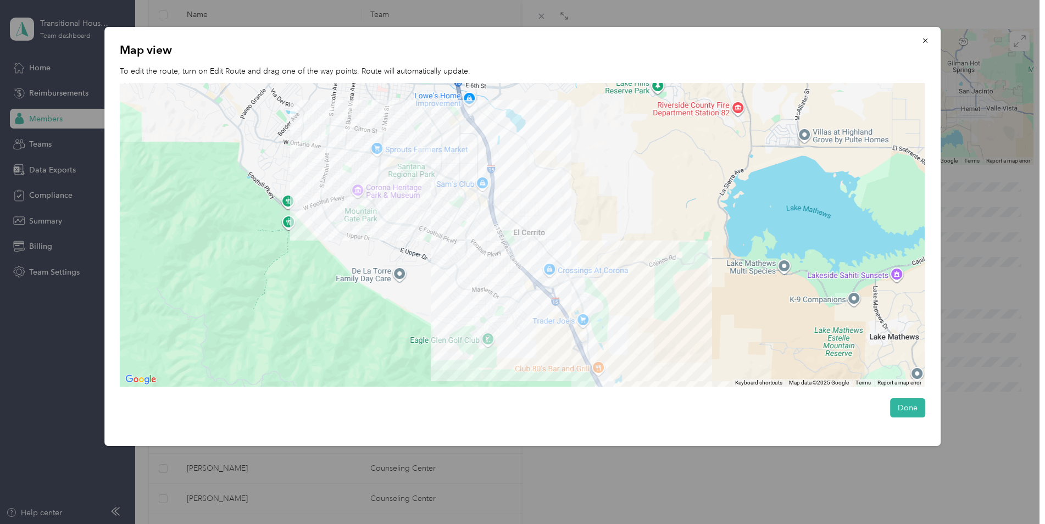
drag, startPoint x: 435, startPoint y: 154, endPoint x: 463, endPoint y: 248, distance: 97.5
click at [462, 248] on div at bounding box center [522, 235] width 805 height 304
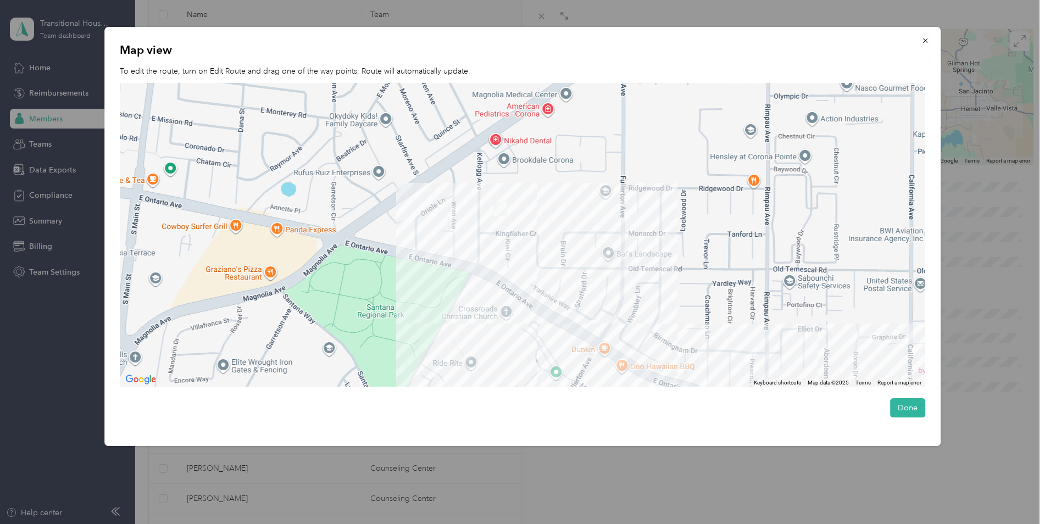
drag, startPoint x: 495, startPoint y: 129, endPoint x: 512, endPoint y: 232, distance: 104.6
click at [512, 232] on div at bounding box center [522, 235] width 805 height 304
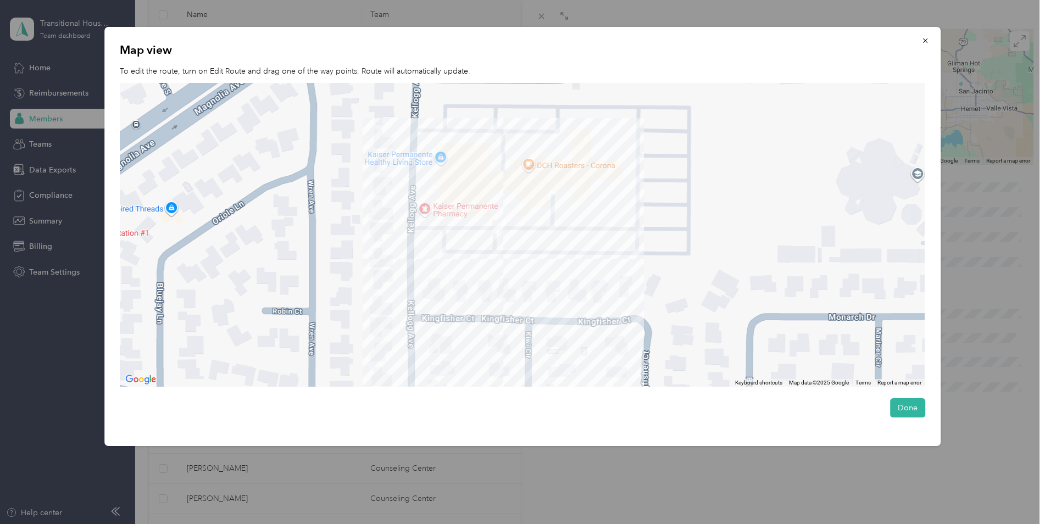
drag, startPoint x: 539, startPoint y: 175, endPoint x: 542, endPoint y: 236, distance: 60.5
click at [542, 236] on div at bounding box center [522, 235] width 805 height 304
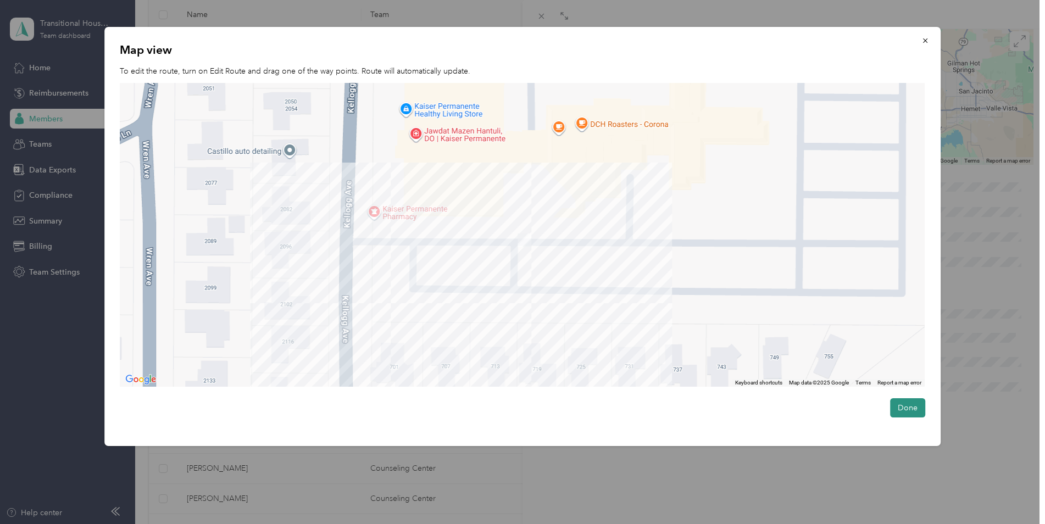
click at [905, 408] on button "Done" at bounding box center [907, 407] width 35 height 19
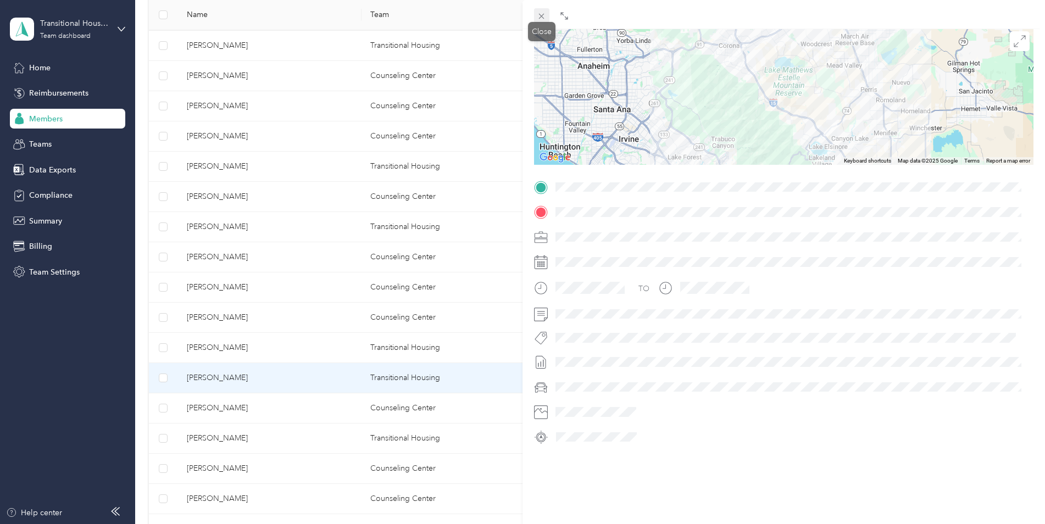
click at [539, 17] on icon at bounding box center [541, 16] width 9 height 9
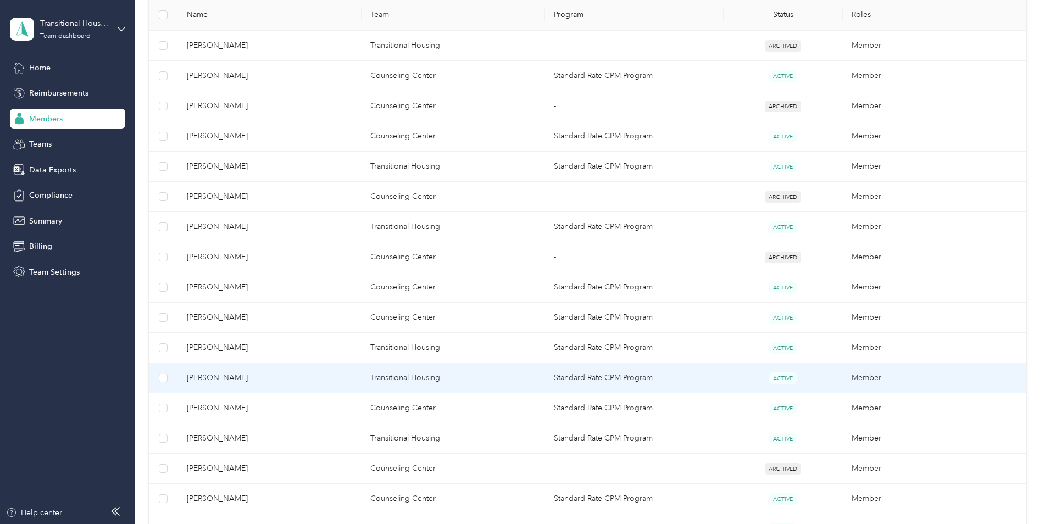
click at [463, 376] on td "Transitional Housing" at bounding box center [452, 378] width 183 height 30
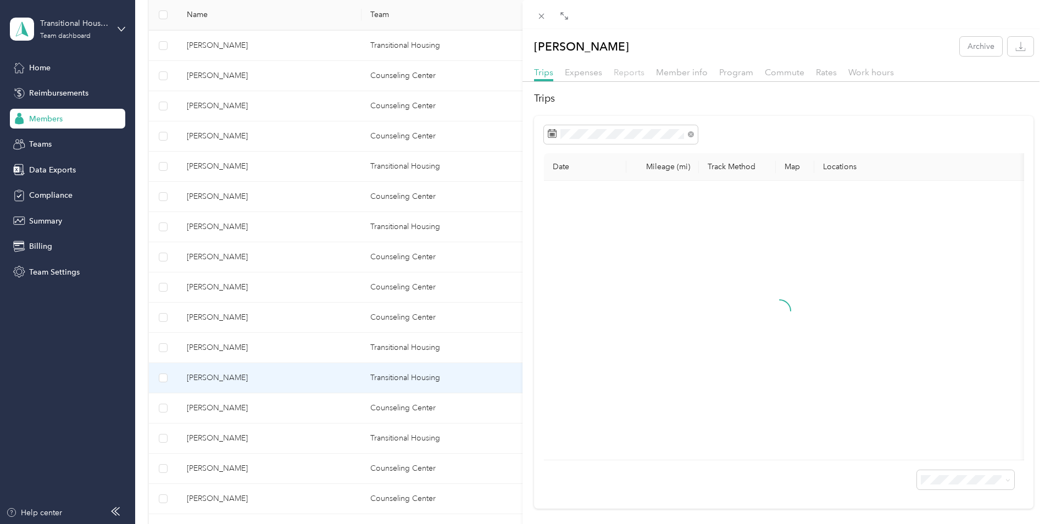
click at [619, 74] on span "Reports" at bounding box center [629, 72] width 31 height 10
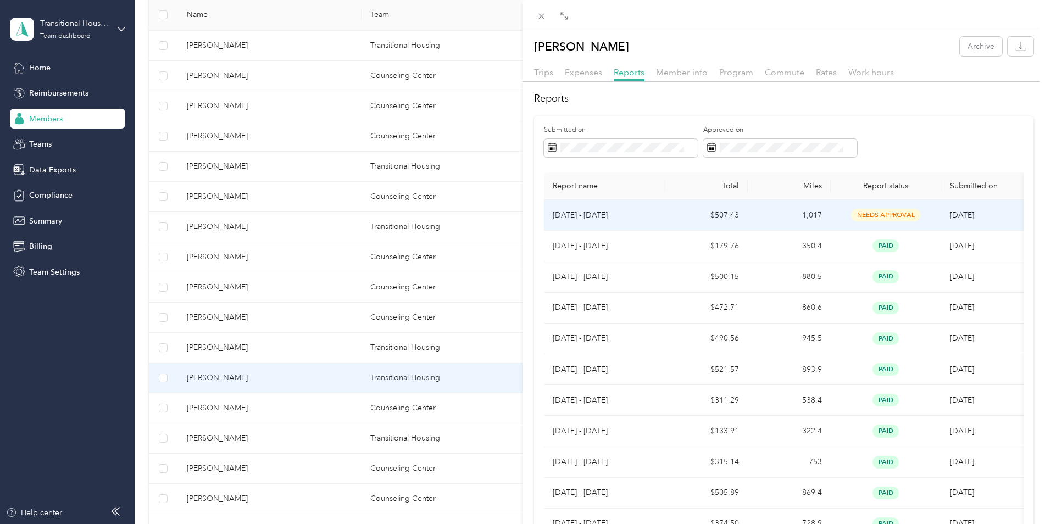
click at [739, 221] on td "$507.43" at bounding box center [706, 215] width 83 height 31
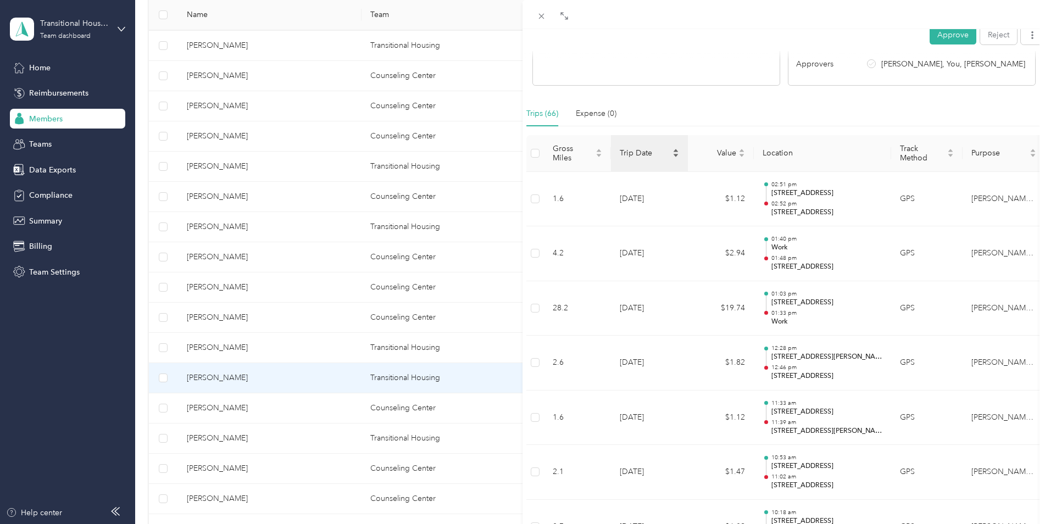
click at [637, 155] on span "Trip Date" at bounding box center [645, 152] width 51 height 9
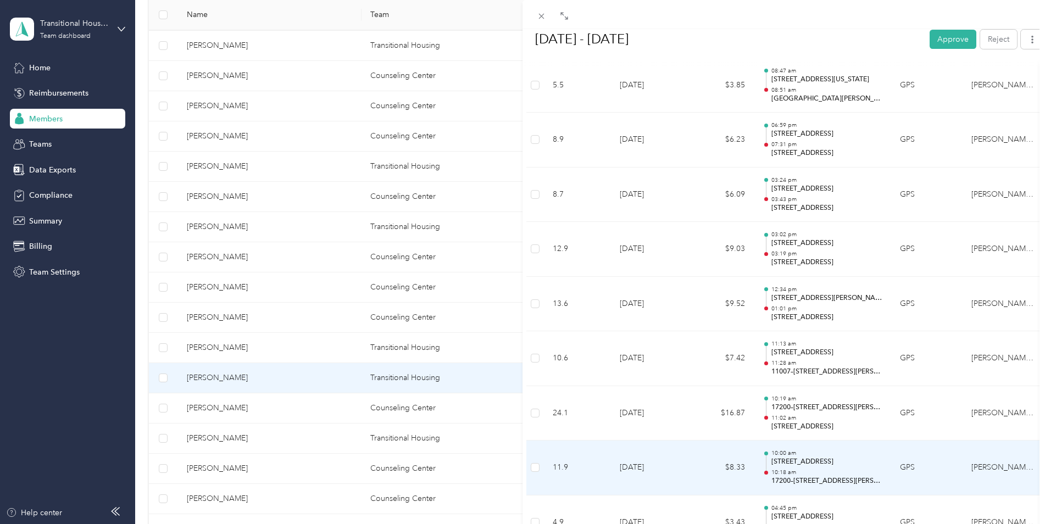
scroll to position [2040, 0]
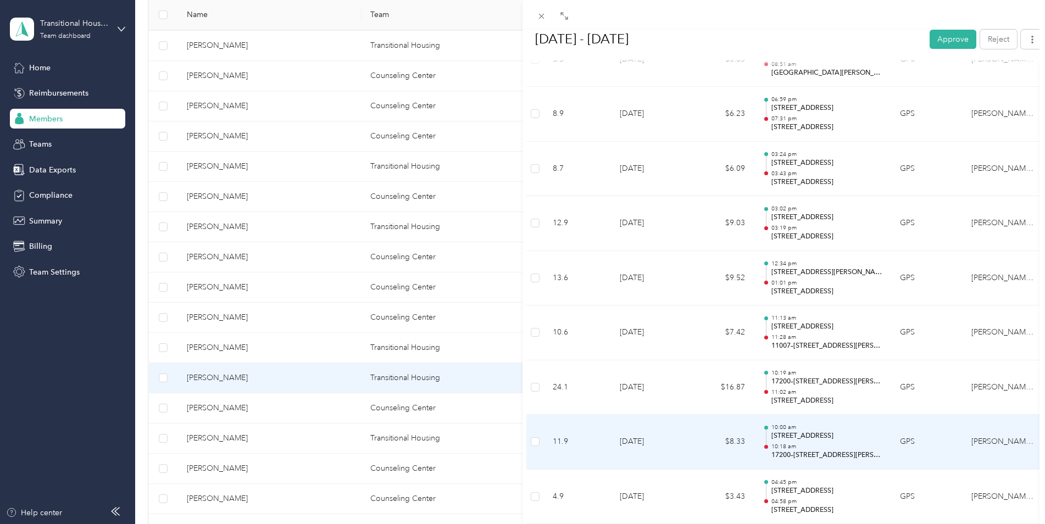
click at [834, 450] on p "10:18 am" at bounding box center [826, 447] width 111 height 8
click at [790, 434] on p "[STREET_ADDRESS]" at bounding box center [826, 436] width 111 height 10
click at [769, 428] on div at bounding box center [765, 443] width 7 height 35
click at [866, 435] on p "[STREET_ADDRESS]" at bounding box center [826, 436] width 111 height 10
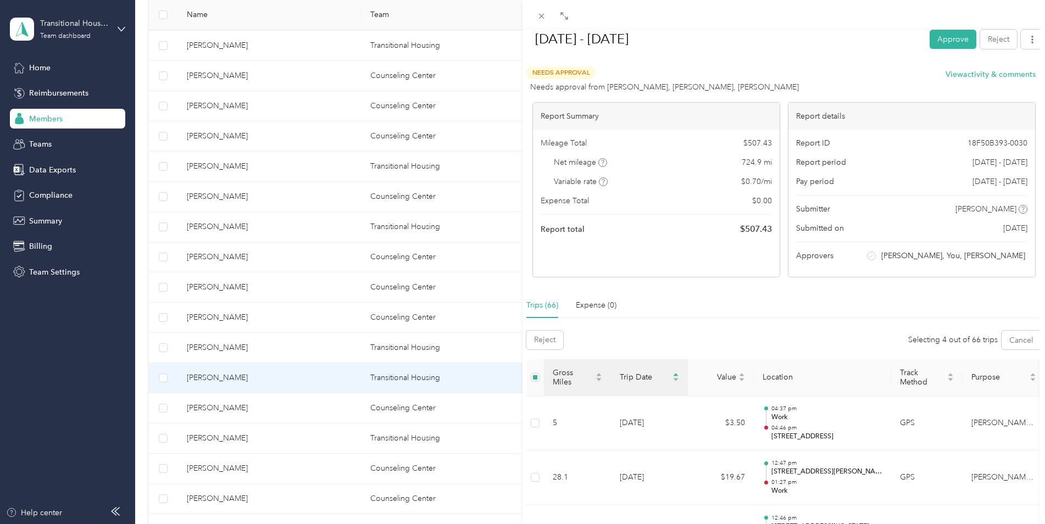
scroll to position [55, 0]
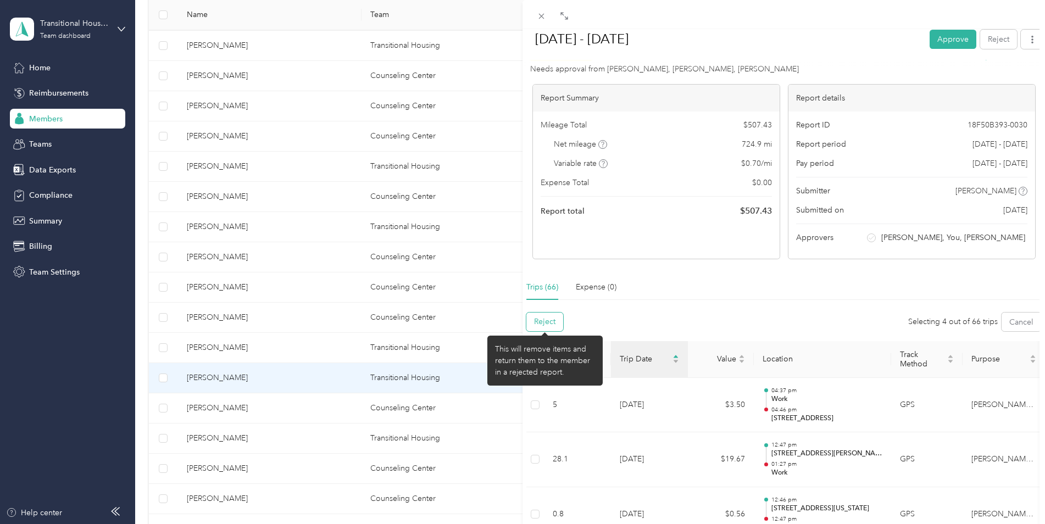
click at [546, 318] on button "Reject" at bounding box center [544, 322] width 37 height 19
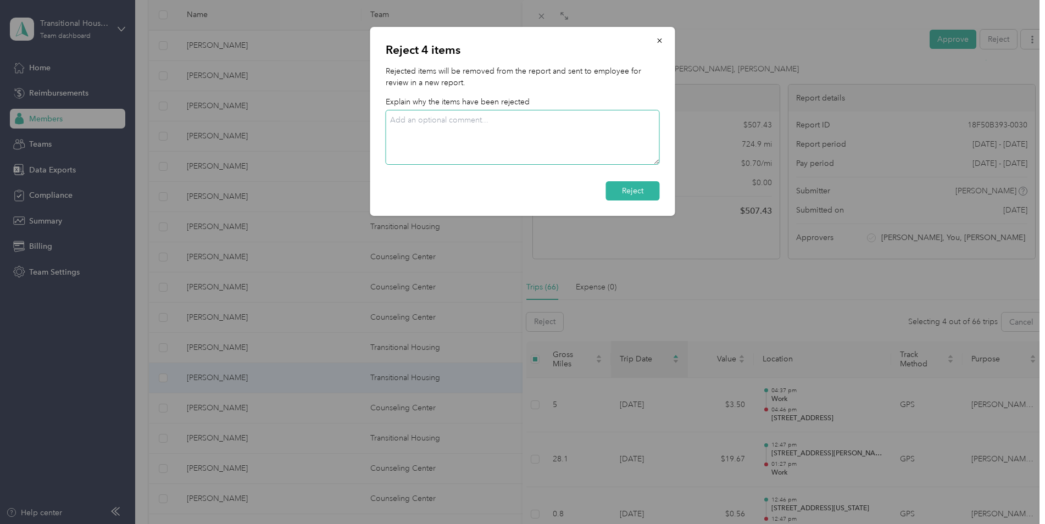
click at [510, 142] on textarea at bounding box center [523, 137] width 274 height 55
type textarea "Please review and mark personal where necessary"
click at [637, 188] on button "Reject" at bounding box center [633, 190] width 54 height 19
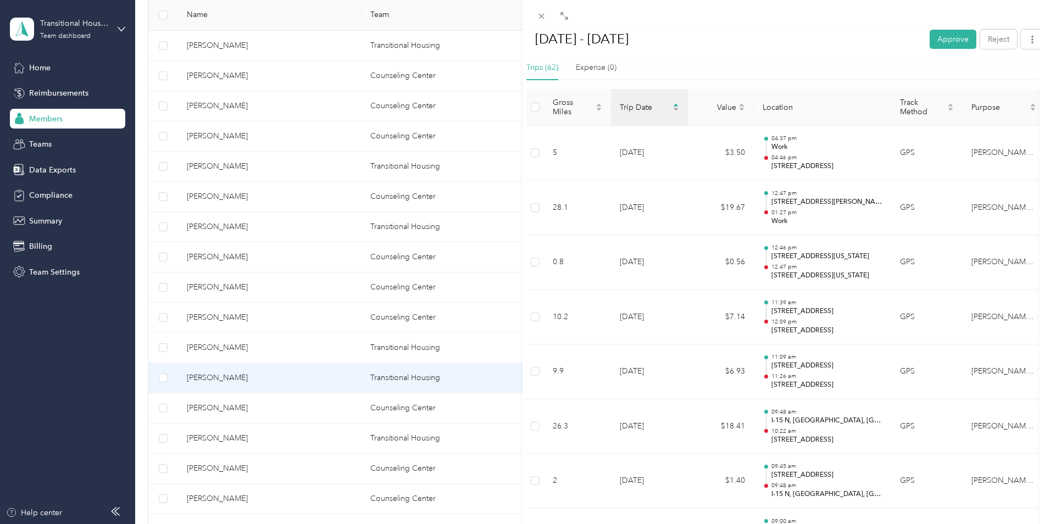
scroll to position [0, 0]
